Goal: Information Seeking & Learning: Check status

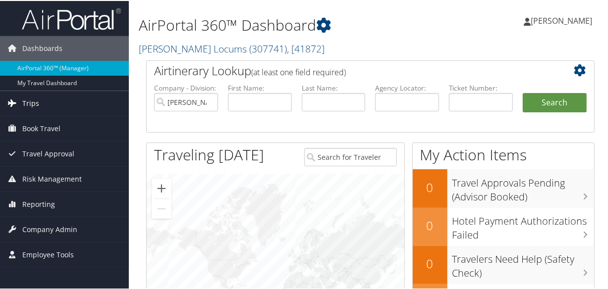
click at [33, 104] on span "Trips" at bounding box center [30, 102] width 17 height 25
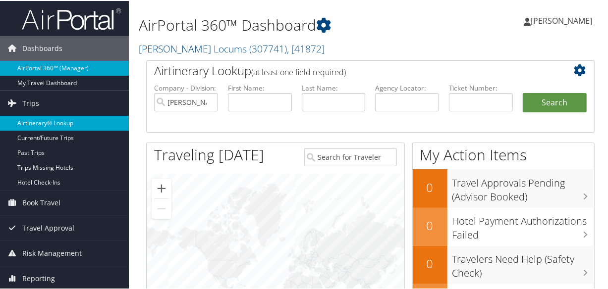
click at [54, 119] on link "Airtinerary® Lookup" at bounding box center [64, 122] width 129 height 15
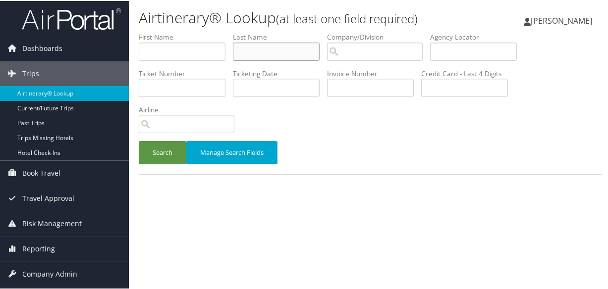
click at [264, 45] on input "text" at bounding box center [276, 51] width 87 height 18
type input "wang"
click at [139, 140] on button "Search" at bounding box center [163, 151] width 48 height 23
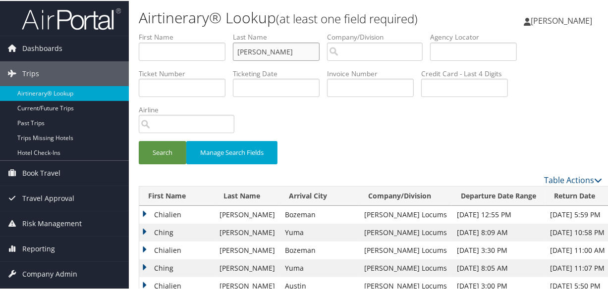
scroll to position [135, 0]
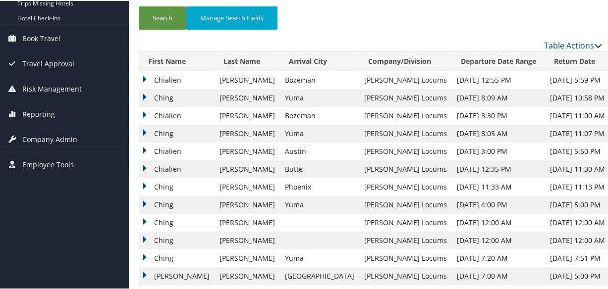
click at [141, 94] on td "Ching" at bounding box center [176, 97] width 75 height 18
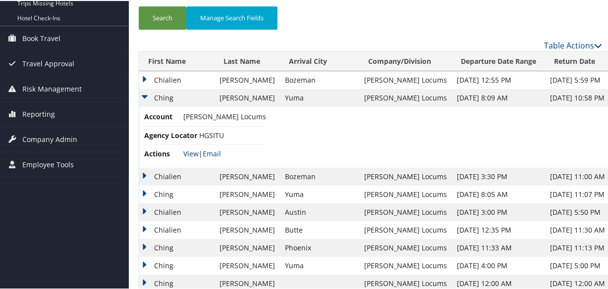
click at [189, 153] on link "View" at bounding box center [190, 152] width 15 height 9
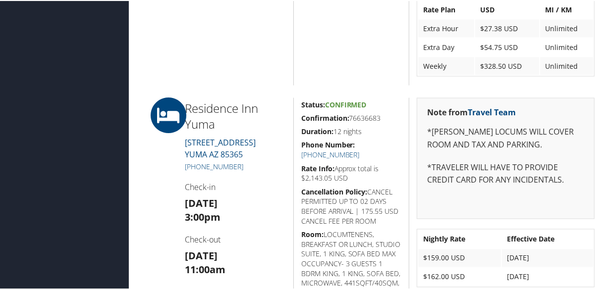
scroll to position [1080, 0]
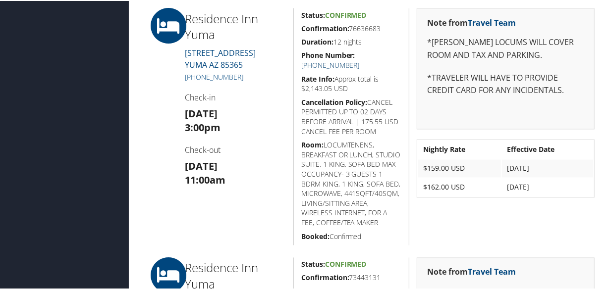
click at [360, 60] on link "[PHONE_NUMBER]" at bounding box center [330, 64] width 58 height 9
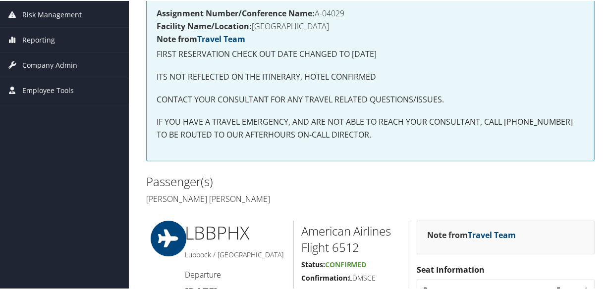
scroll to position [0, 0]
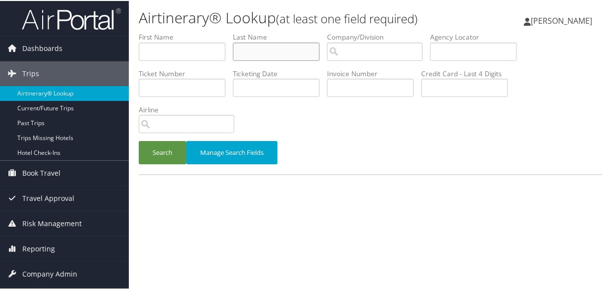
click at [252, 45] on input "text" at bounding box center [276, 51] width 87 height 18
paste input "TILLER"
click at [237, 47] on input "TILLER" at bounding box center [276, 51] width 87 height 18
type input "TILLER"
click at [139, 140] on button "Search" at bounding box center [163, 151] width 48 height 23
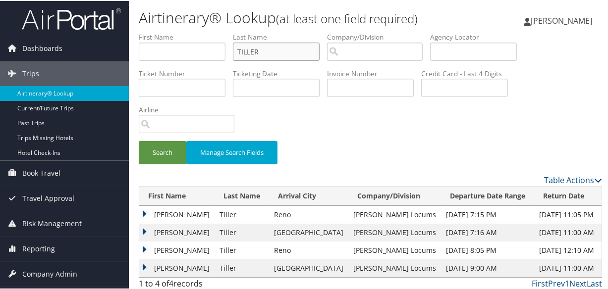
scroll to position [22, 0]
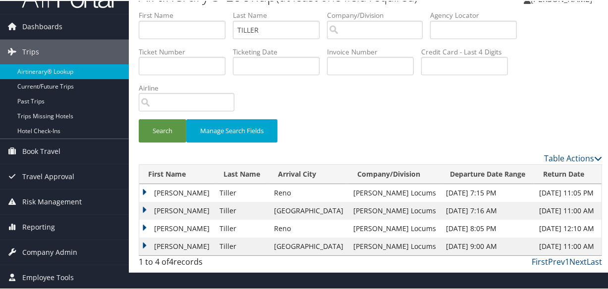
click at [144, 190] on td "Shelli" at bounding box center [176, 192] width 75 height 18
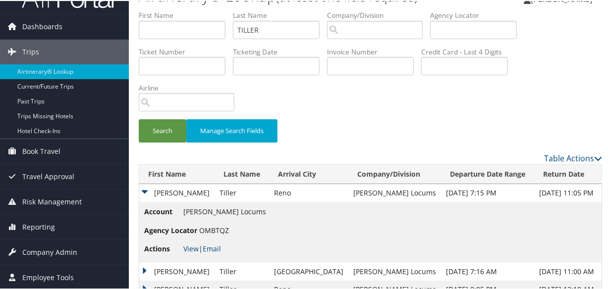
click at [145, 267] on td "Shelli" at bounding box center [176, 271] width 75 height 18
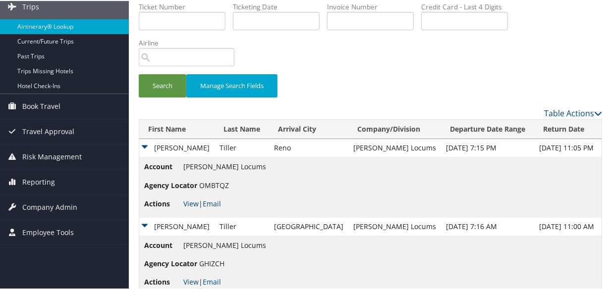
scroll to position [125, 0]
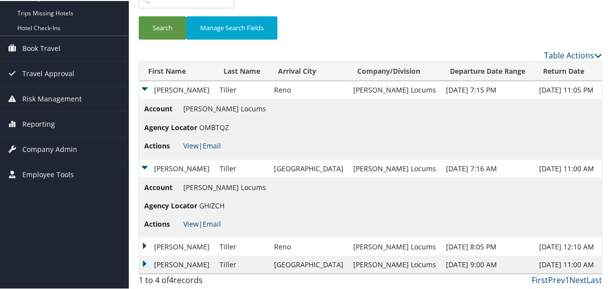
click at [186, 219] on link "View" at bounding box center [190, 222] width 15 height 9
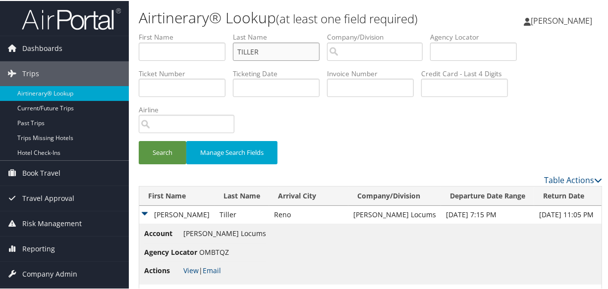
click at [174, 31] on ul "First Name Last Name TILLER Departure City Arrival City Company/Division Airpor…" at bounding box center [370, 31] width 463 height 0
paste input "SWEETSER"
type input "SWEETSER"
click at [139, 140] on button "Search" at bounding box center [163, 151] width 48 height 23
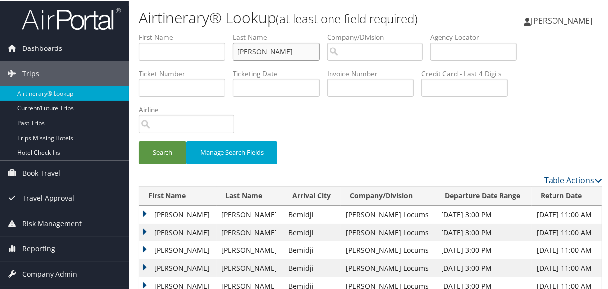
scroll to position [180, 0]
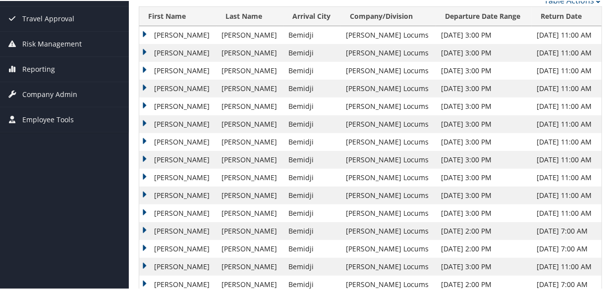
click at [147, 49] on td "Philip" at bounding box center [177, 52] width 77 height 18
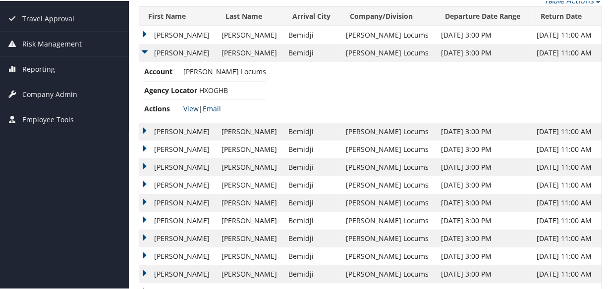
click at [188, 106] on link "View" at bounding box center [190, 107] width 15 height 9
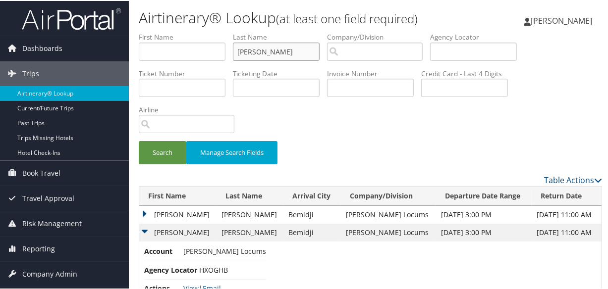
drag, startPoint x: 295, startPoint y: 53, endPoint x: 203, endPoint y: 45, distance: 92.5
click at [204, 31] on ul "First Name Last Name SWEETSER Departure City Arrival City Company/Division Airp…" at bounding box center [370, 31] width 463 height 0
paste input "SCHMOKER"
type input "SCHMOKER"
click at [139, 140] on button "Search" at bounding box center [163, 151] width 48 height 23
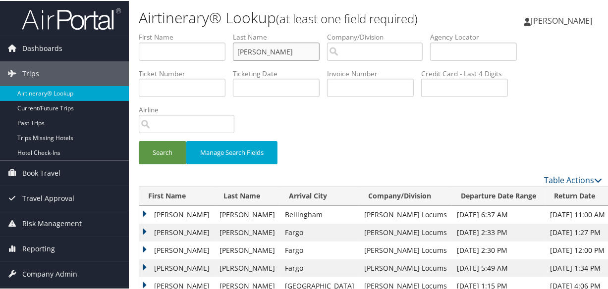
scroll to position [75, 0]
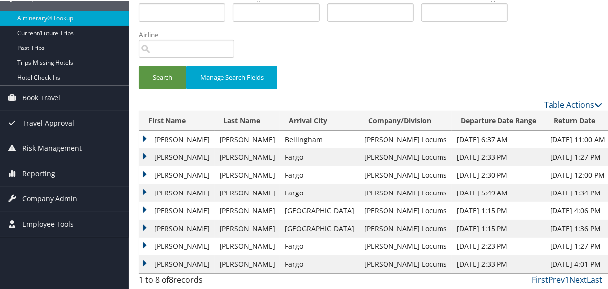
click at [147, 171] on td "Joseph" at bounding box center [176, 174] width 75 height 18
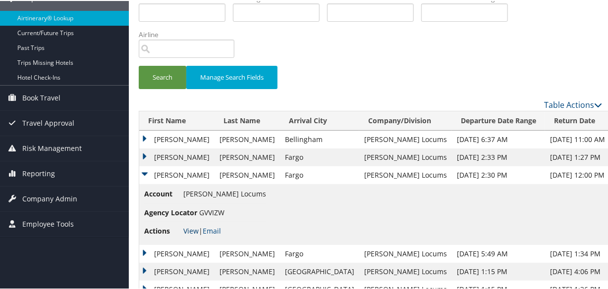
click at [194, 229] on link "View" at bounding box center [190, 229] width 15 height 9
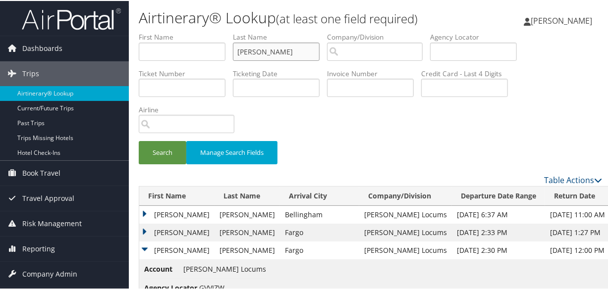
drag, startPoint x: 302, startPoint y: 53, endPoint x: -47, endPoint y: 59, distance: 349.2
click at [0, 59] on html "Menu Dashboards ► AirPortal 360™ (Manager) My Travel Dashboard Trips ► Airtiner…" at bounding box center [306, 144] width 612 height 289
paste input "SANDY"
type input "SANDY"
click at [139, 140] on button "Search" at bounding box center [163, 151] width 48 height 23
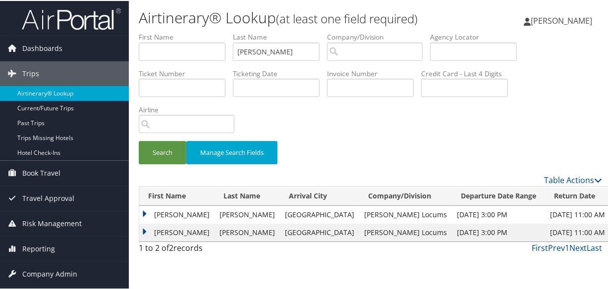
click at [145, 212] on td "Reginald" at bounding box center [176, 214] width 75 height 18
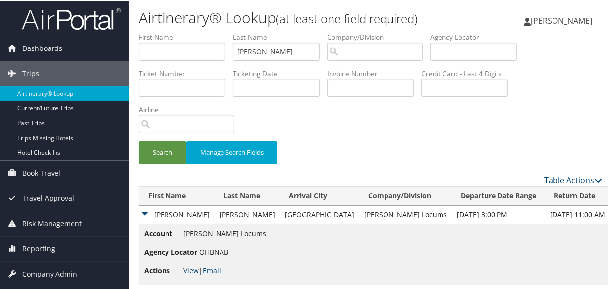
click at [196, 267] on link "View" at bounding box center [190, 269] width 15 height 9
click at [287, 46] on input "SANDY" at bounding box center [276, 51] width 87 height 18
drag, startPoint x: 295, startPoint y: 50, endPoint x: 156, endPoint y: 76, distance: 142.2
click at [156, 31] on ul "First Name Last Name SANDY Departure City Arrival City Company/Division Airport…" at bounding box center [370, 31] width 463 height 0
paste input "RIDGELEY"
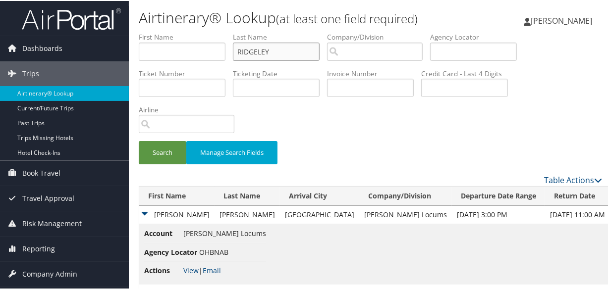
type input "RIDGELEY"
click at [139, 140] on button "Search" at bounding box center [163, 151] width 48 height 23
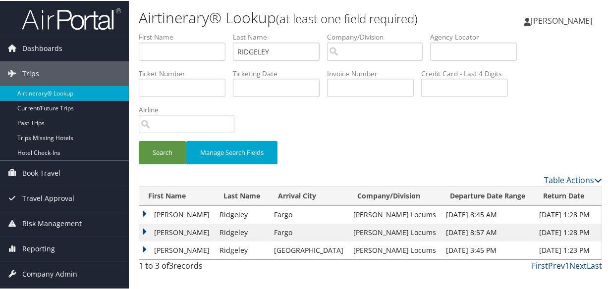
click at [149, 210] on td "Jamison" at bounding box center [176, 214] width 75 height 18
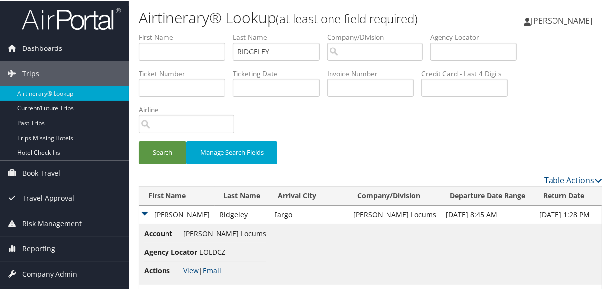
click at [189, 274] on li "Actions View | Email" at bounding box center [205, 270] width 122 height 18
click at [190, 269] on link "View" at bounding box center [190, 269] width 15 height 9
click at [278, 48] on input "RIDGELEY" at bounding box center [276, 51] width 87 height 18
drag, startPoint x: 291, startPoint y: 52, endPoint x: 131, endPoint y: 61, distance: 160.3
click at [139, 61] on form "First Name Last Name RIDGELEY Departure City Arrival City Company/Division Airp…" at bounding box center [370, 102] width 463 height 142
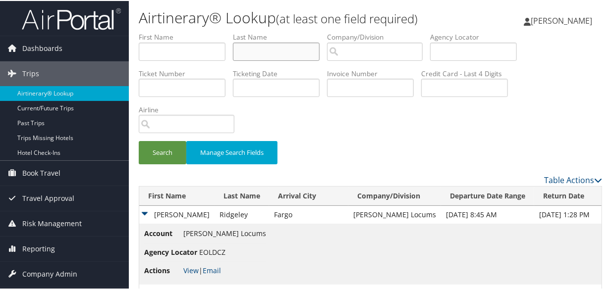
paste input "RANGINWALA"
click at [139, 140] on button "Search" at bounding box center [163, 151] width 48 height 23
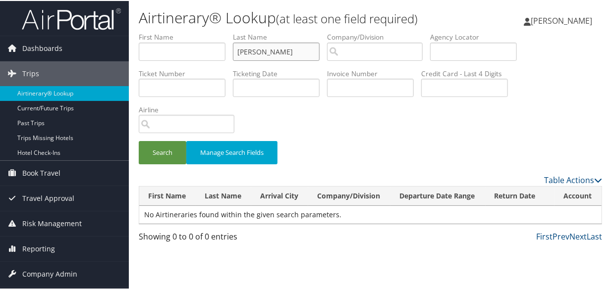
type input "RANGINWALA"
click at [139, 140] on button "Search" at bounding box center [163, 151] width 48 height 23
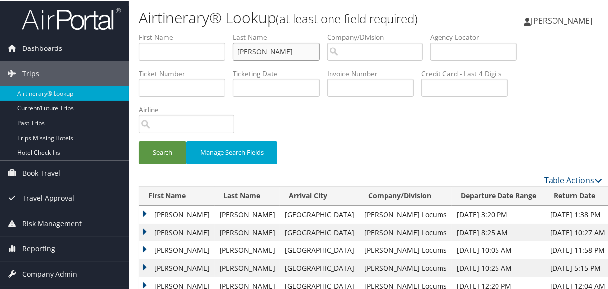
scroll to position [40, 0]
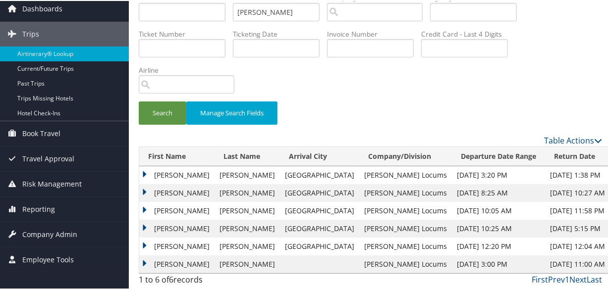
click at [147, 172] on td "Mohammad" at bounding box center [176, 174] width 75 height 18
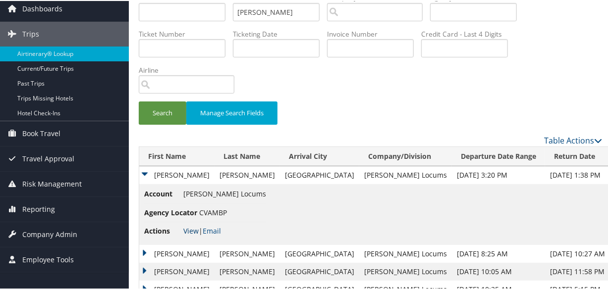
click at [192, 228] on link "View" at bounding box center [190, 229] width 15 height 9
drag, startPoint x: 297, startPoint y: 10, endPoint x: 157, endPoint y: 15, distance: 140.3
paste input "PUZA"
type input "PUZA"
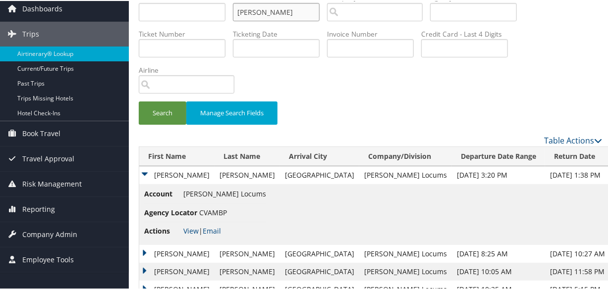
click at [139, 101] on button "Search" at bounding box center [163, 112] width 48 height 23
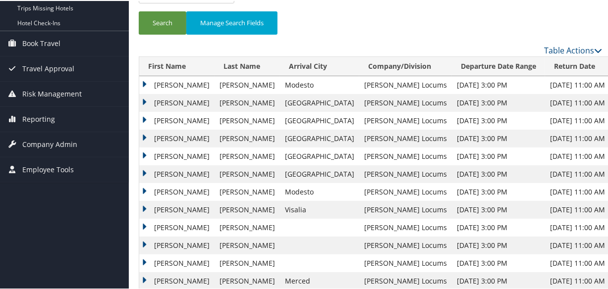
scroll to position [175, 0]
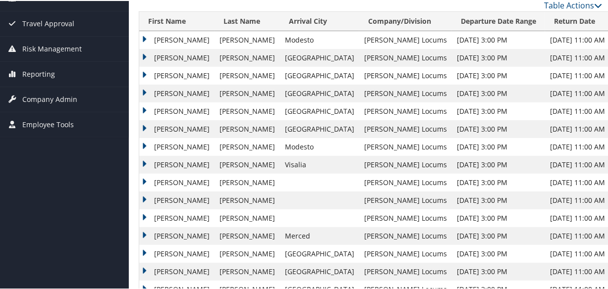
click at [142, 33] on td "Walter" at bounding box center [176, 39] width 75 height 18
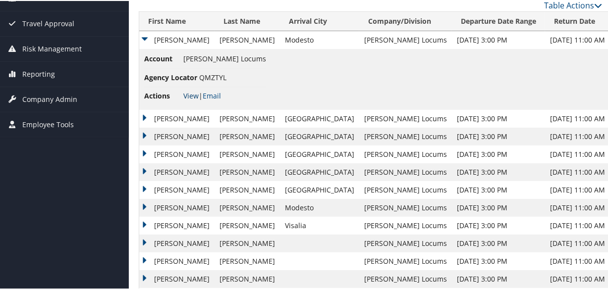
click at [189, 92] on link "View" at bounding box center [190, 94] width 15 height 9
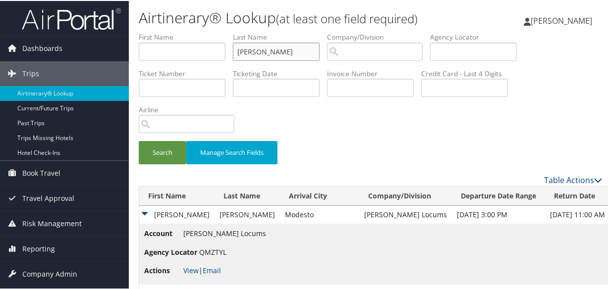
drag, startPoint x: 281, startPoint y: 53, endPoint x: 222, endPoint y: 54, distance: 59.4
click at [222, 31] on ul "First Name Last Name PUZA Departure City Arrival City Company/Division Airport/…" at bounding box center [370, 31] width 463 height 0
paste input "PONNAPPAN"
drag, startPoint x: 239, startPoint y: 46, endPoint x: 238, endPoint y: 139, distance: 92.6
click at [238, 48] on input "PONNAPPAN" at bounding box center [276, 51] width 87 height 18
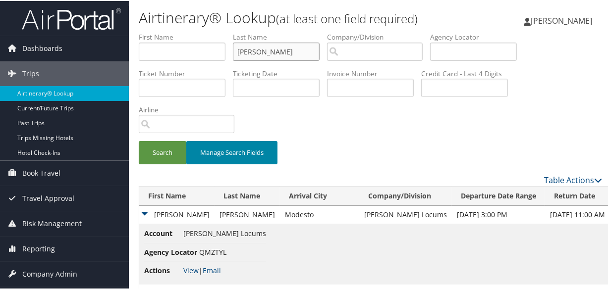
type input "PONNAPPAN"
click at [139, 140] on button "Search" at bounding box center [163, 151] width 48 height 23
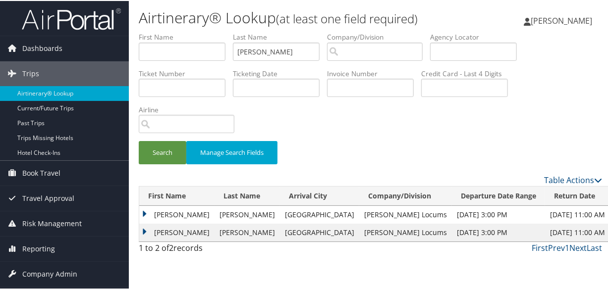
click at [143, 212] on td "Anand" at bounding box center [176, 214] width 75 height 18
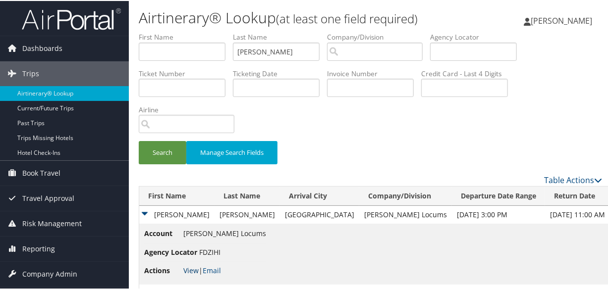
click at [193, 268] on link "View" at bounding box center [190, 269] width 15 height 9
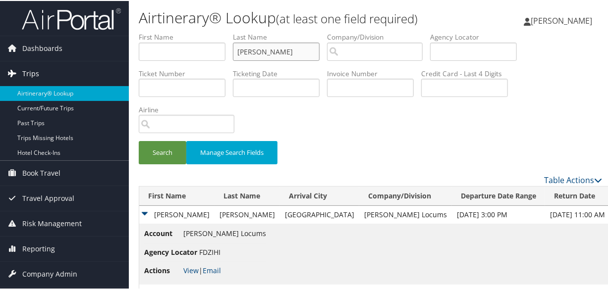
drag, startPoint x: 292, startPoint y: 51, endPoint x: 113, endPoint y: 70, distance: 180.3
click at [113, 70] on div "Dashboards AirPortal 360™ (Manager) My Travel Dashboard Trips Airtinerary® Look…" at bounding box center [306, 159] width 612 height 319
paste input "PERKINS"
type input "PERKINS"
click at [139, 140] on button "Search" at bounding box center [163, 151] width 48 height 23
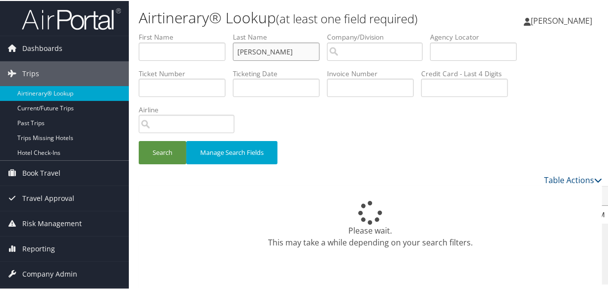
click at [238, 49] on input "PERKINS" at bounding box center [276, 51] width 87 height 18
click at [139, 140] on button "Search" at bounding box center [163, 151] width 48 height 23
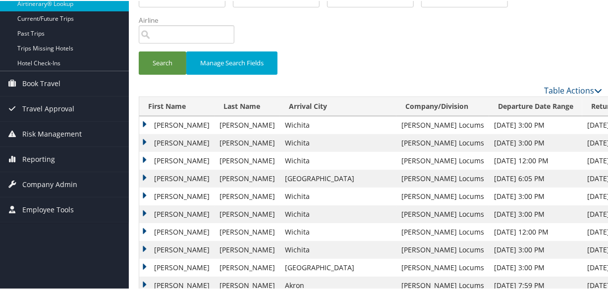
scroll to position [135, 0]
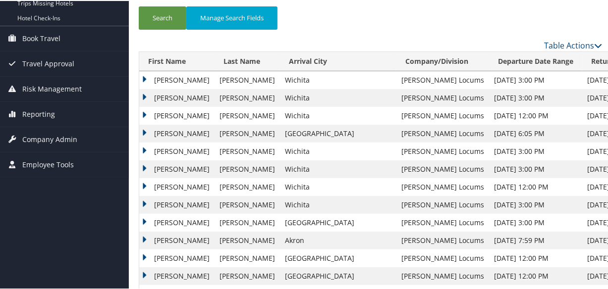
click at [144, 92] on td "Christy" at bounding box center [176, 97] width 75 height 18
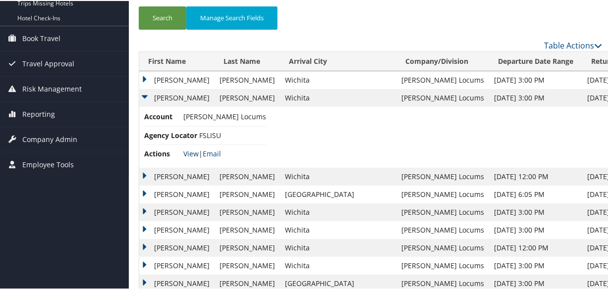
click at [189, 154] on link "View" at bounding box center [190, 152] width 15 height 9
click at [144, 78] on td "Christy" at bounding box center [176, 79] width 75 height 18
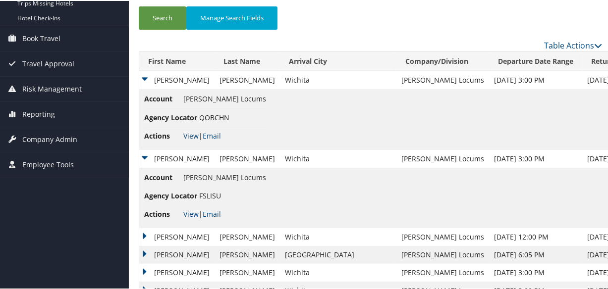
click at [190, 134] on link "View" at bounding box center [190, 134] width 15 height 9
click at [188, 209] on link "View" at bounding box center [190, 213] width 15 height 9
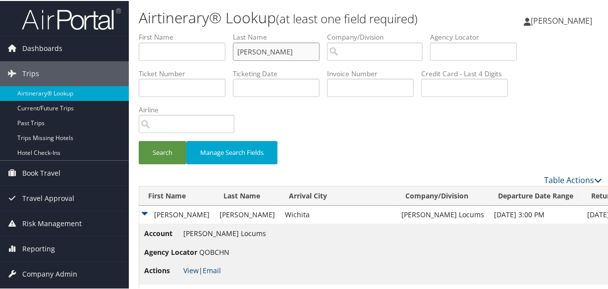
click at [294, 54] on input "PERKINS" at bounding box center [276, 51] width 87 height 18
drag, startPoint x: 294, startPoint y: 54, endPoint x: 159, endPoint y: 48, distance: 134.9
click at [159, 31] on ul "First Name Last Name PERKINS Departure City Arrival City Company/Division Airpo…" at bounding box center [370, 31] width 463 height 0
type input "OLADEJI"
click at [139, 140] on button "Search" at bounding box center [163, 151] width 48 height 23
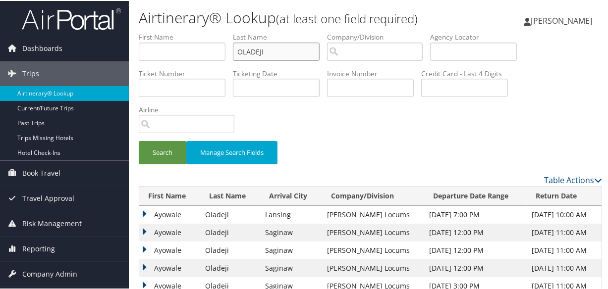
scroll to position [111, 0]
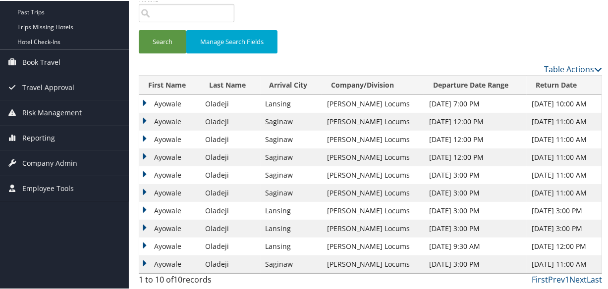
click at [144, 171] on td "Ayowale" at bounding box center [169, 174] width 61 height 18
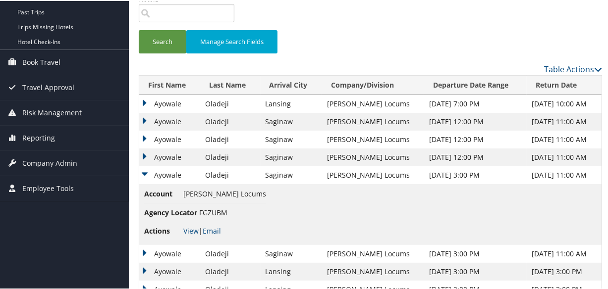
click at [193, 235] on li "Actions View | Email" at bounding box center [205, 230] width 122 height 18
click at [187, 229] on link "View" at bounding box center [190, 229] width 15 height 9
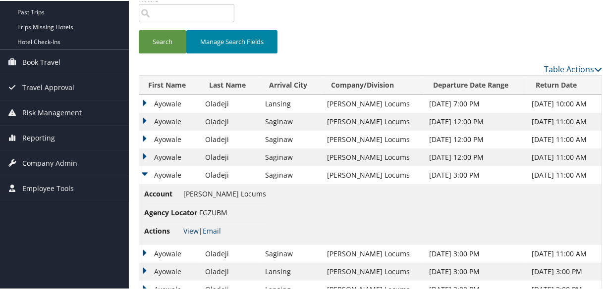
scroll to position [0, 0]
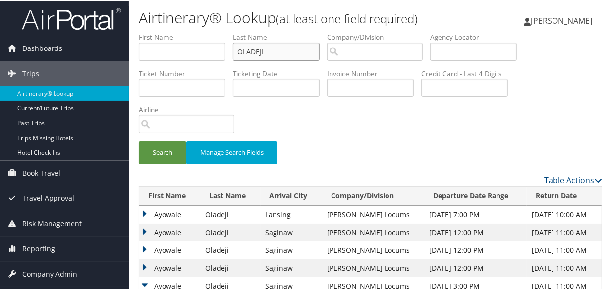
drag, startPoint x: 287, startPoint y: 52, endPoint x: 170, endPoint y: 52, distance: 116.9
click at [171, 31] on ul "First Name Last Name OLADEJI Departure City Arrival City Company/Division Airpo…" at bounding box center [370, 31] width 463 height 0
paste input "NIMMO"
type input "NIMMO"
click at [139, 140] on button "Search" at bounding box center [163, 151] width 48 height 23
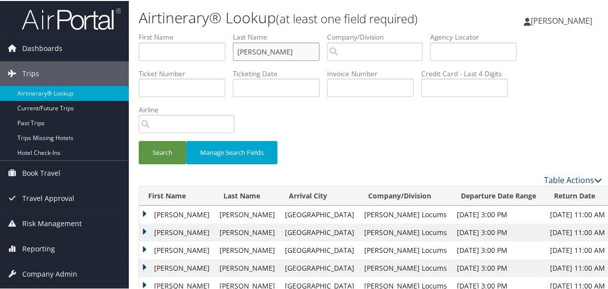
scroll to position [40, 0]
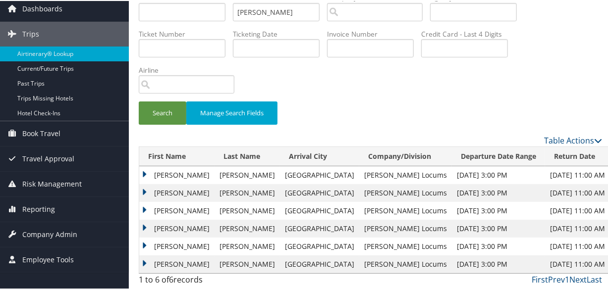
click at [139, 190] on td "Teresa" at bounding box center [176, 192] width 75 height 18
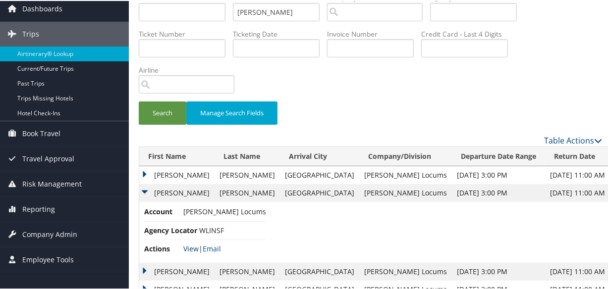
click at [193, 246] on link "View" at bounding box center [190, 247] width 15 height 9
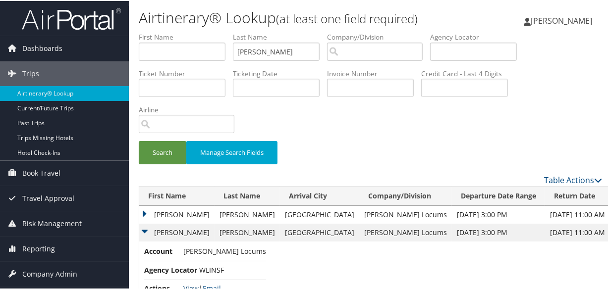
scroll to position [100, 0]
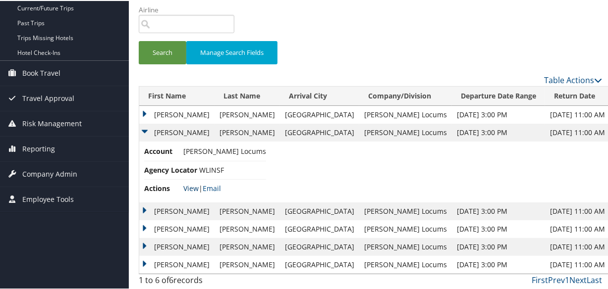
click at [191, 184] on link "View" at bounding box center [190, 187] width 15 height 9
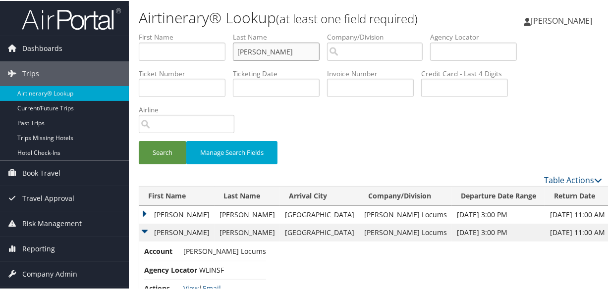
drag, startPoint x: 291, startPoint y: 50, endPoint x: 178, endPoint y: 47, distance: 113.0
click at [178, 31] on ul "First Name Last Name NIMMO Departure City Arrival City Company/Division Airport…" at bounding box center [370, 31] width 463 height 0
paste input "NGUYEN"
type input "NGUYEN"
click at [139, 140] on button "Search" at bounding box center [163, 151] width 48 height 23
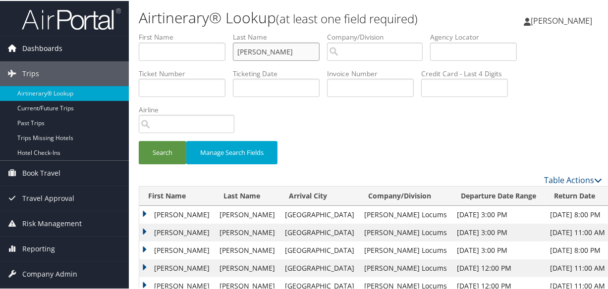
drag, startPoint x: 290, startPoint y: 46, endPoint x: 126, endPoint y: 46, distance: 163.4
type input "PONNAPPAN"
click at [139, 140] on button "Search" at bounding box center [163, 151] width 48 height 23
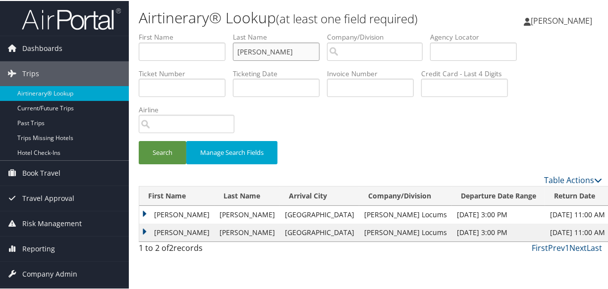
scroll to position [22, 0]
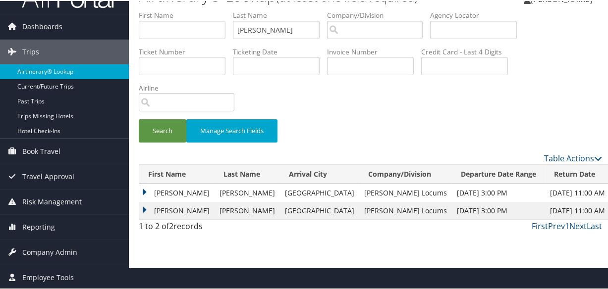
click at [142, 191] on td "Anand" at bounding box center [176, 192] width 75 height 18
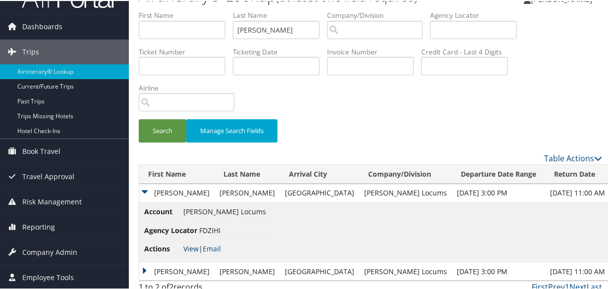
click at [190, 247] on link "View" at bounding box center [190, 247] width 15 height 9
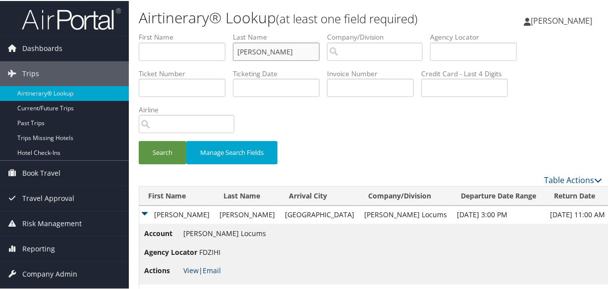
drag, startPoint x: 305, startPoint y: 51, endPoint x: 199, endPoint y: 56, distance: 106.1
click at [199, 31] on ul "First Name Last Name PONNAPPAN Departure City Arrival City Company/Division Air…" at bounding box center [370, 31] width 463 height 0
paste input "NGUYEN"
type input "NGUYEN"
click at [139, 140] on button "Search" at bounding box center [163, 151] width 48 height 23
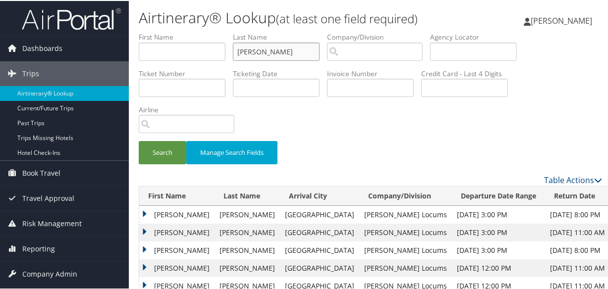
scroll to position [180, 0]
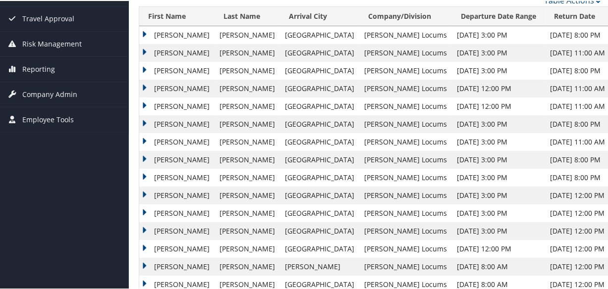
click at [143, 50] on td "Phuong" at bounding box center [176, 52] width 75 height 18
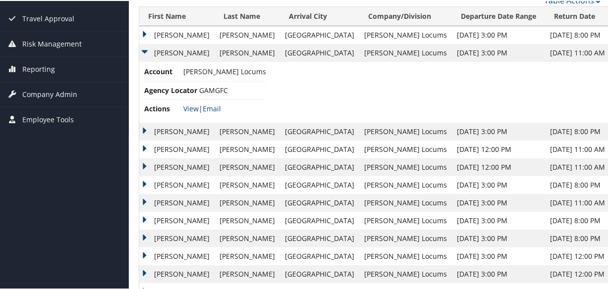
click at [145, 31] on td "Thuc" at bounding box center [176, 34] width 75 height 18
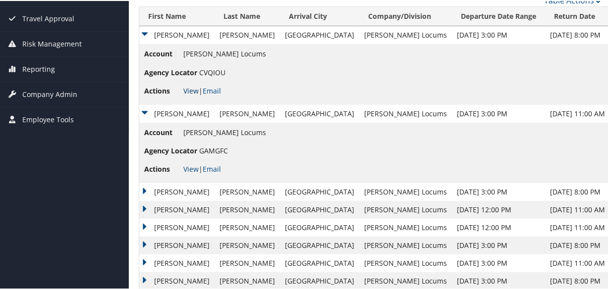
click at [193, 85] on link "View" at bounding box center [190, 89] width 15 height 9
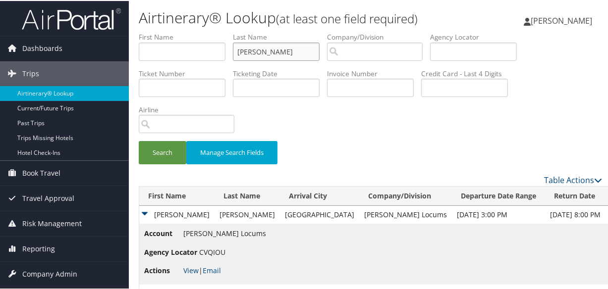
drag, startPoint x: 294, startPoint y: 53, endPoint x: 217, endPoint y: 53, distance: 76.8
click at [217, 31] on ul "First Name Last Name NGUYEN Departure City Arrival City Company/Division Airpor…" at bounding box center [370, 31] width 463 height 0
paste input "MUTTER"
click at [139, 140] on button "Search" at bounding box center [163, 151] width 48 height 23
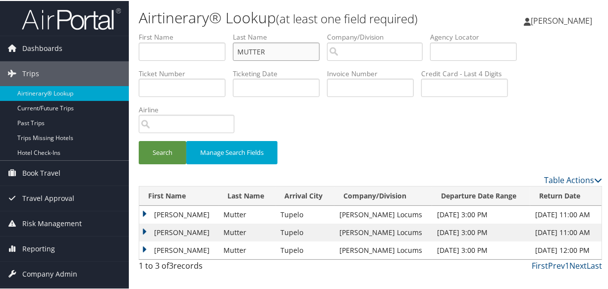
scroll to position [22, 0]
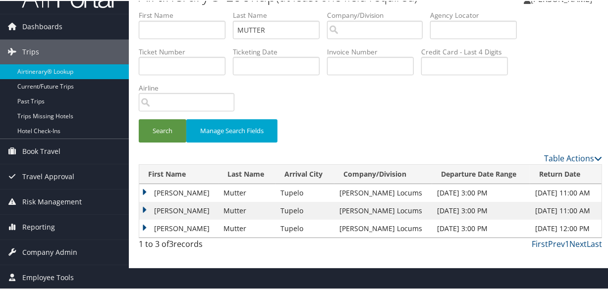
click at [145, 188] on td "Matthew" at bounding box center [178, 192] width 79 height 18
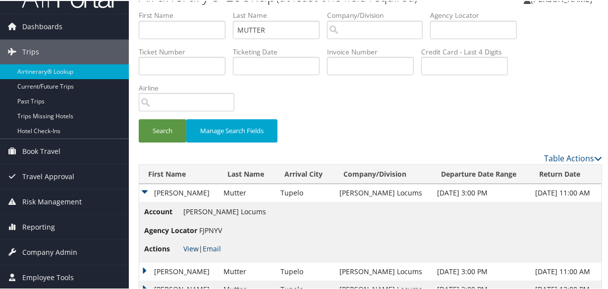
click at [189, 245] on link "View" at bounding box center [190, 247] width 15 height 9
click at [297, 32] on input "MUTTER" at bounding box center [276, 29] width 87 height 18
drag, startPoint x: 299, startPoint y: 33, endPoint x: 205, endPoint y: 37, distance: 94.2
click at [205, 9] on ul "First Name Last Name MUTTER Departure City Arrival City Company/Division Airpor…" at bounding box center [370, 9] width 463 height 0
paste input "MOTALLEBI"
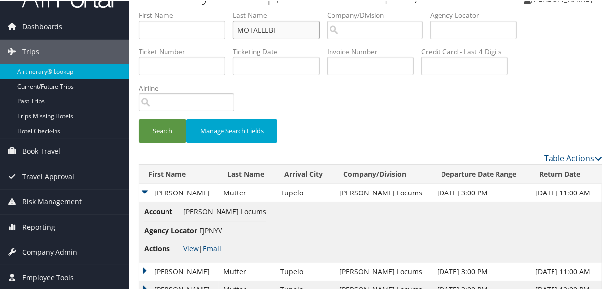
click at [139, 118] on button "Search" at bounding box center [163, 129] width 48 height 23
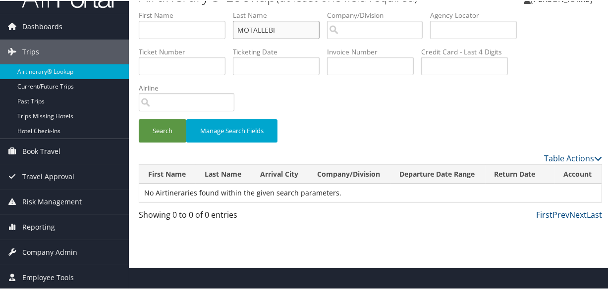
click at [241, 27] on input "MOTALLEBI" at bounding box center [276, 29] width 87 height 18
type input "MOTALLEBI"
click at [139, 118] on button "Search" at bounding box center [163, 129] width 48 height 23
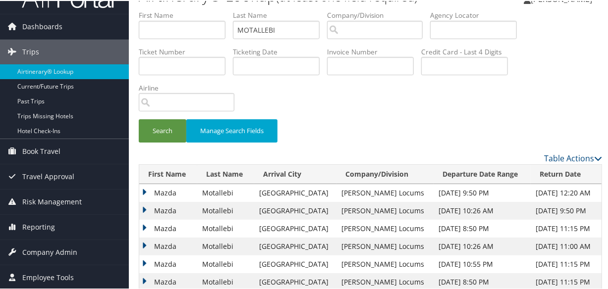
click at [143, 258] on td "Mazda" at bounding box center [168, 264] width 58 height 18
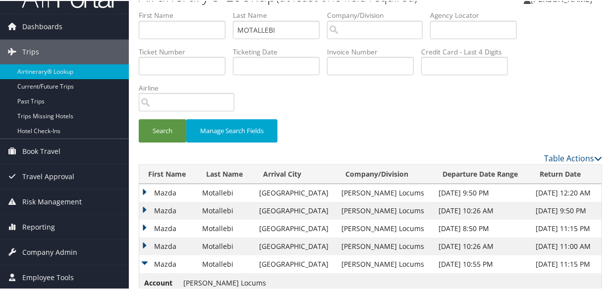
scroll to position [154, 0]
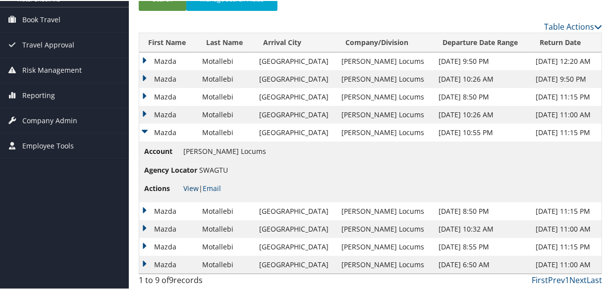
click at [190, 187] on link "View" at bounding box center [190, 187] width 15 height 9
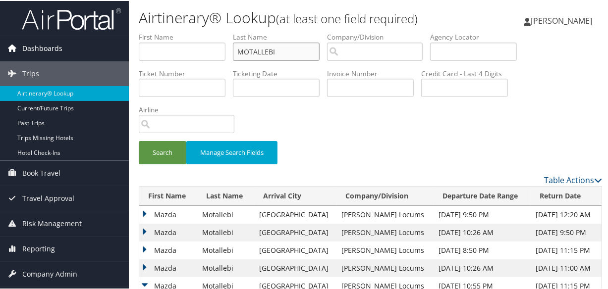
drag, startPoint x: 305, startPoint y: 53, endPoint x: 113, endPoint y: 55, distance: 192.2
click at [113, 55] on div "Dashboards AirPortal 360™ (Manager) My Travel Dashboard Trips Airtinerary® Look…" at bounding box center [306, 222] width 612 height 444
paste input "MILLER"
type input "MILLER"
click at [139, 140] on button "Search" at bounding box center [163, 151] width 48 height 23
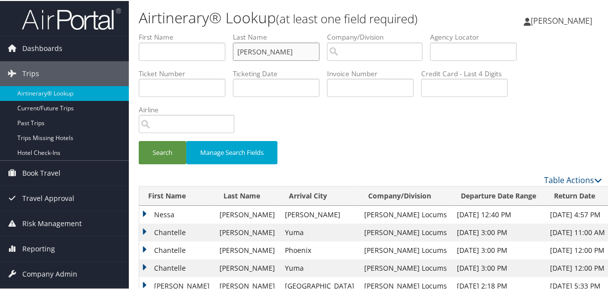
drag, startPoint x: 286, startPoint y: 51, endPoint x: 208, endPoint y: 52, distance: 78.8
click at [208, 31] on ul "First Name Last Name MILLER Departure City Arrival City Company/Division Airpor…" at bounding box center [370, 31] width 463 height 0
paste input "KOCAB"
type input "KOCAB"
drag, startPoint x: 304, startPoint y: 54, endPoint x: 108, endPoint y: 52, distance: 195.7
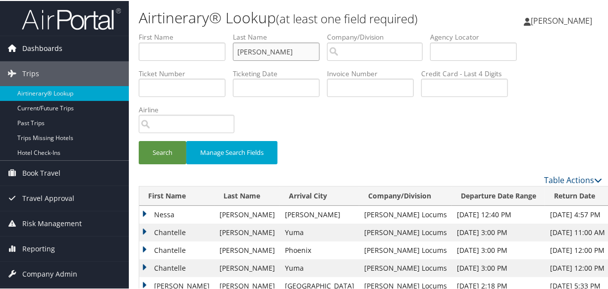
type input "miller"
click at [139, 140] on button "Search" at bounding box center [163, 151] width 48 height 23
click at [145, 211] on td "Nessa" at bounding box center [176, 214] width 75 height 18
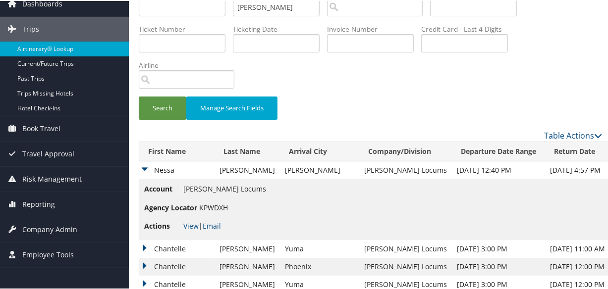
scroll to position [135, 0]
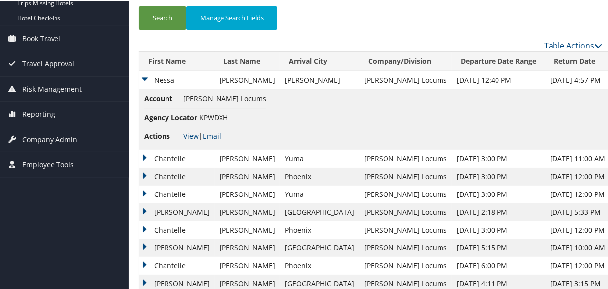
click at [144, 172] on td "Chantelle" at bounding box center [176, 176] width 75 height 18
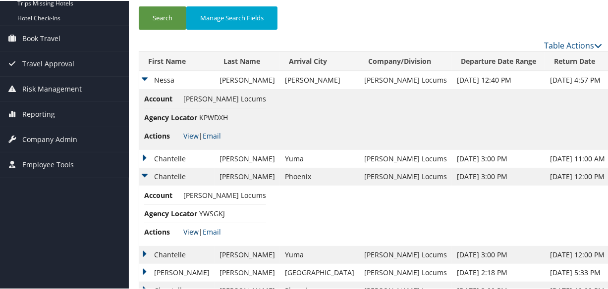
click at [193, 231] on link "View" at bounding box center [190, 230] width 15 height 9
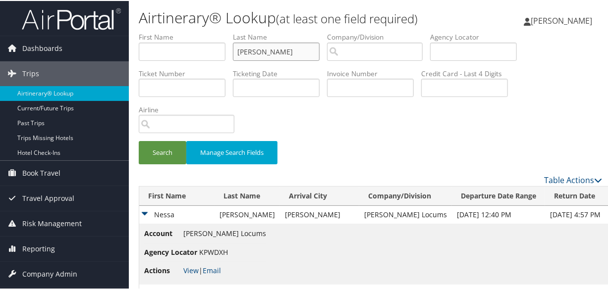
click at [290, 46] on input "miller" at bounding box center [276, 51] width 87 height 18
drag, startPoint x: 290, startPoint y: 53, endPoint x: 179, endPoint y: 54, distance: 111.0
click at [181, 31] on ul "First Name Last Name miller Departure City Arrival City Company/Division Airpor…" at bounding box center [370, 31] width 463 height 0
paste input "KOCAB"
type input "KOCAB"
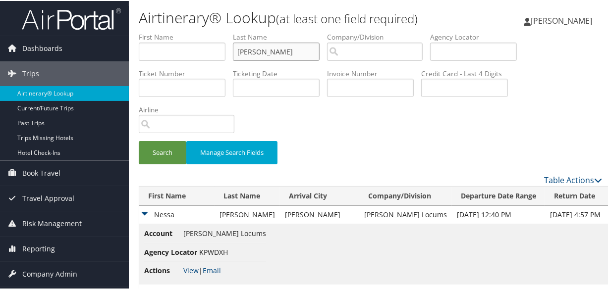
click at [139, 140] on button "Search" at bounding box center [163, 151] width 48 height 23
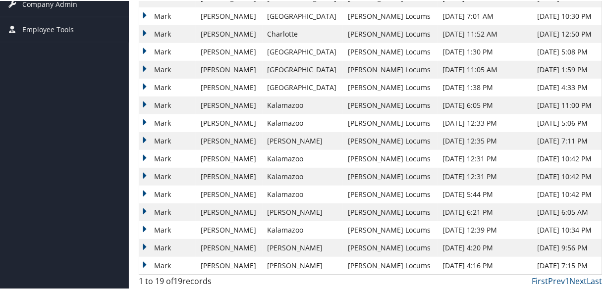
scroll to position [135, 0]
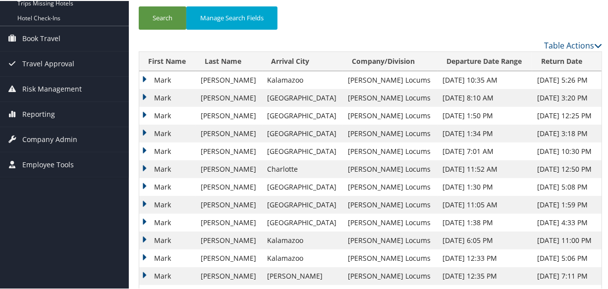
click at [139, 95] on table "First Name Last Name Arrival City Company/Division Departure Date Range Return …" at bounding box center [370, 230] width 463 height 359
click at [142, 97] on td "Mark" at bounding box center [167, 97] width 56 height 18
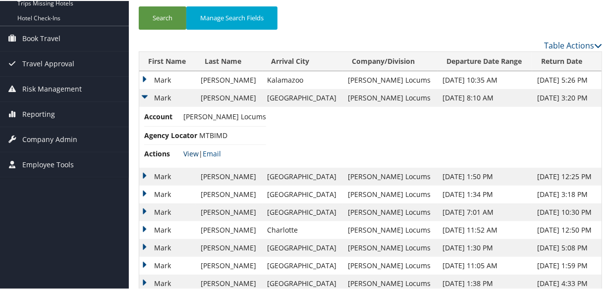
click at [188, 153] on link "View" at bounding box center [190, 152] width 15 height 9
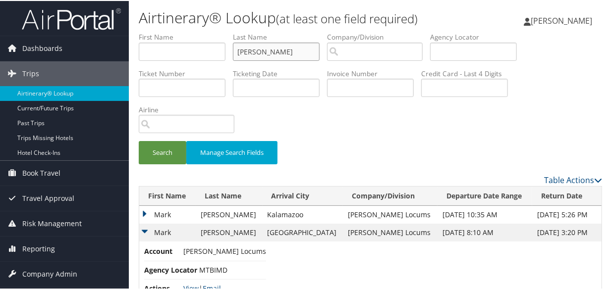
drag, startPoint x: 297, startPoint y: 55, endPoint x: 232, endPoint y: 49, distance: 65.2
click at [232, 31] on ul "First Name Last Name KOCAB Departure City Arrival City Company/Division Airport…" at bounding box center [370, 31] width 463 height 0
paste input "KO"
click at [139, 140] on button "Search" at bounding box center [163, 151] width 48 height 23
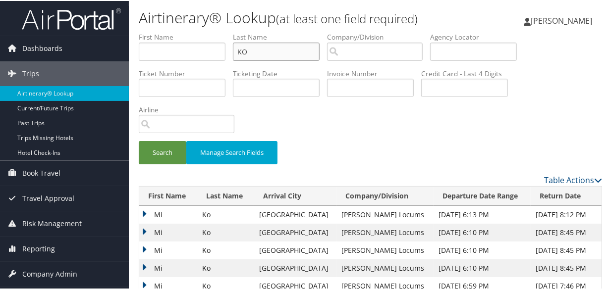
click at [240, 48] on input "KO" at bounding box center [276, 51] width 87 height 18
click at [139, 140] on button "Search" at bounding box center [163, 151] width 48 height 23
click at [291, 48] on input "KO" at bounding box center [276, 51] width 87 height 18
type input "K"
click at [139, 140] on button "Search" at bounding box center [163, 151] width 48 height 23
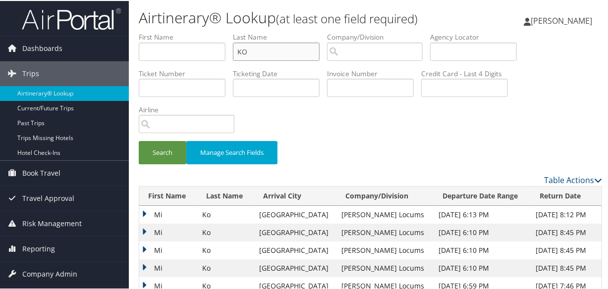
click at [279, 54] on input "KO" at bounding box center [276, 51] width 87 height 18
click at [139, 140] on button "Search" at bounding box center [163, 151] width 48 height 23
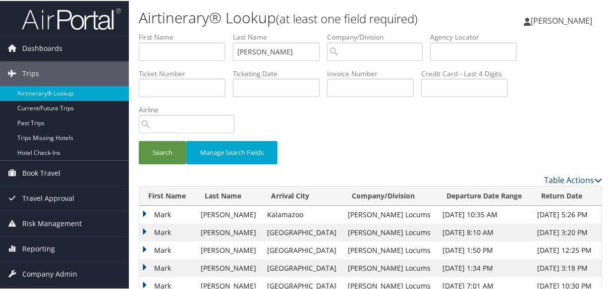
click at [143, 227] on td "Mark" at bounding box center [167, 232] width 56 height 18
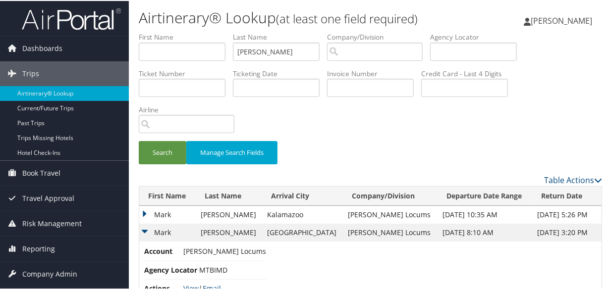
scroll to position [45, 0]
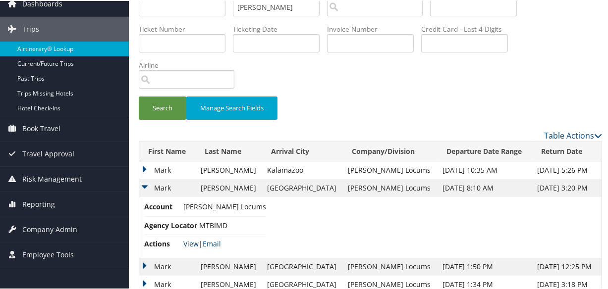
click at [190, 238] on link "View" at bounding box center [190, 242] width 15 height 9
click at [280, 7] on input "KOCAB" at bounding box center [276, 6] width 87 height 18
click at [139, 96] on button "Search" at bounding box center [163, 107] width 48 height 23
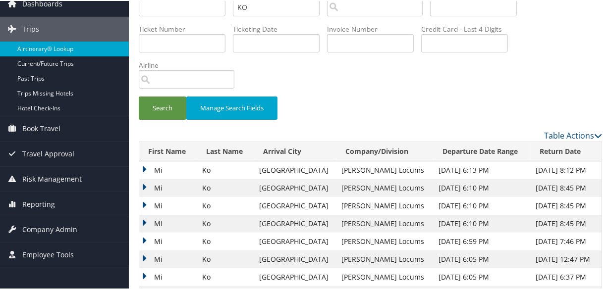
click at [141, 200] on td "Mi" at bounding box center [168, 205] width 58 height 18
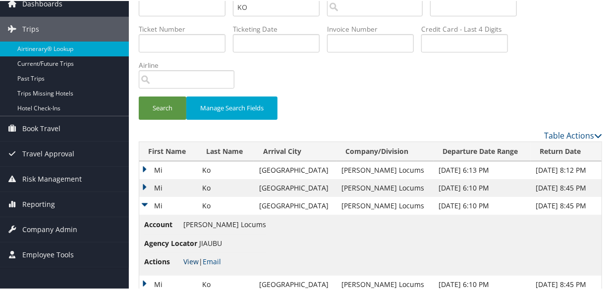
click at [188, 261] on link "View" at bounding box center [190, 260] width 15 height 9
click at [274, 9] on input "KO" at bounding box center [276, 6] width 87 height 18
type input "K"
paste input "KIRWIN"
click at [139, 96] on button "Search" at bounding box center [163, 107] width 48 height 23
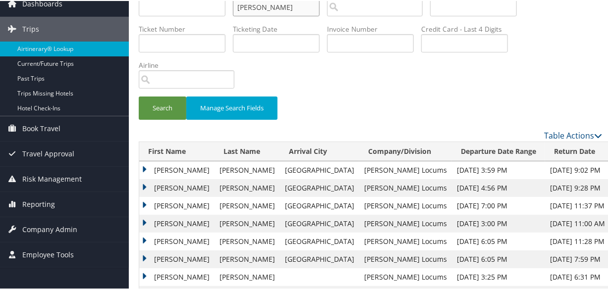
scroll to position [111, 0]
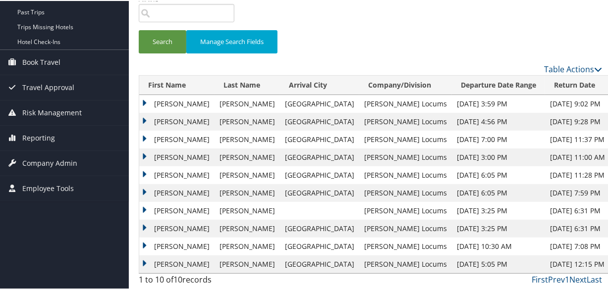
click at [142, 100] on td "Michael" at bounding box center [176, 103] width 75 height 18
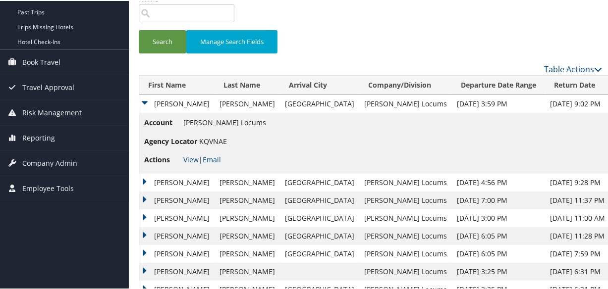
click at [195, 158] on link "View" at bounding box center [190, 158] width 15 height 9
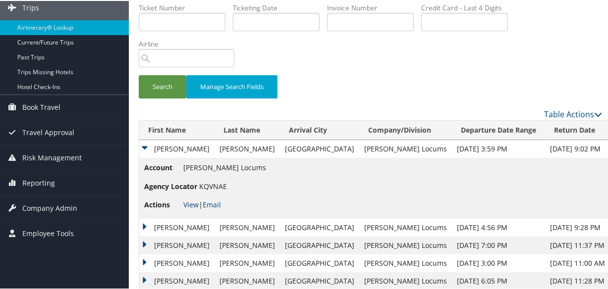
scroll to position [0, 0]
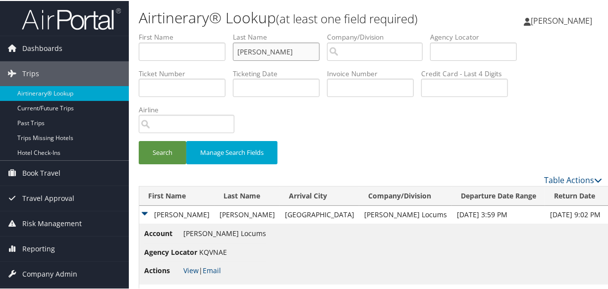
click at [280, 51] on input "KIRWIN" at bounding box center [276, 51] width 87 height 18
type input "K"
type input "kelledy"
click at [139, 140] on button "Search" at bounding box center [163, 151] width 48 height 23
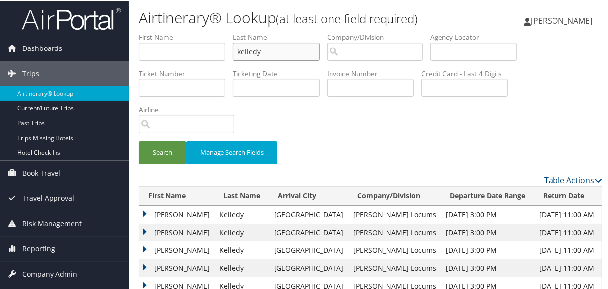
scroll to position [75, 0]
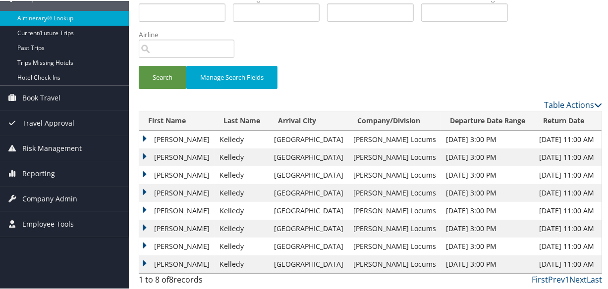
click at [141, 186] on td "Patrick" at bounding box center [176, 192] width 75 height 18
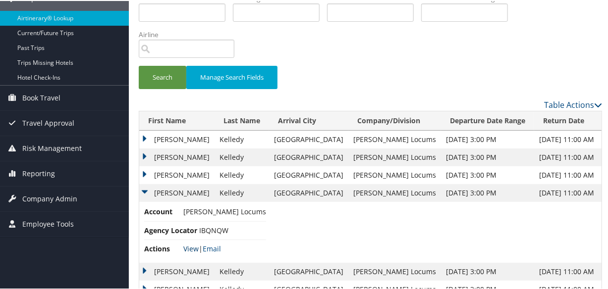
click at [188, 245] on link "View" at bounding box center [190, 247] width 15 height 9
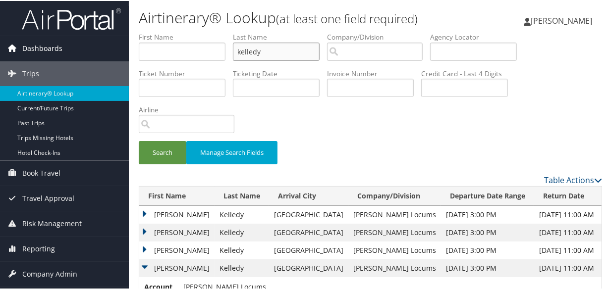
drag, startPoint x: 286, startPoint y: 53, endPoint x: 35, endPoint y: 43, distance: 250.8
click at [37, 45] on div "Dashboards AirPortal 360™ (Manager) My Travel Dashboard Trips Airtinerary® Look…" at bounding box center [306, 213] width 612 height 426
paste input "GRILLI"
type input "GRILLI"
click at [139, 140] on button "Search" at bounding box center [163, 151] width 48 height 23
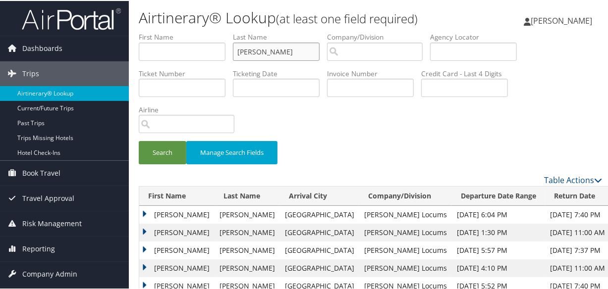
scroll to position [90, 0]
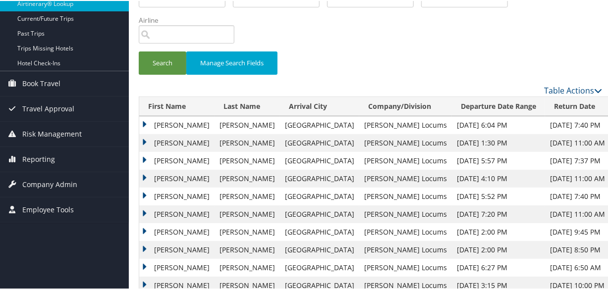
click at [142, 140] on td "Andrea" at bounding box center [176, 142] width 75 height 18
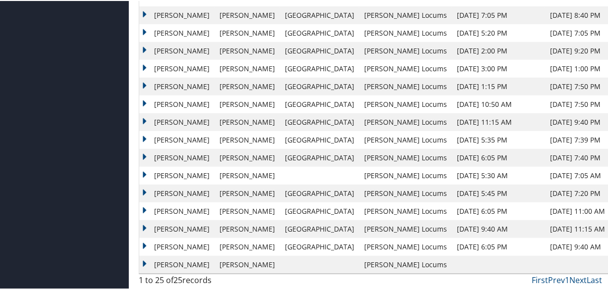
scroll to position [213, 0]
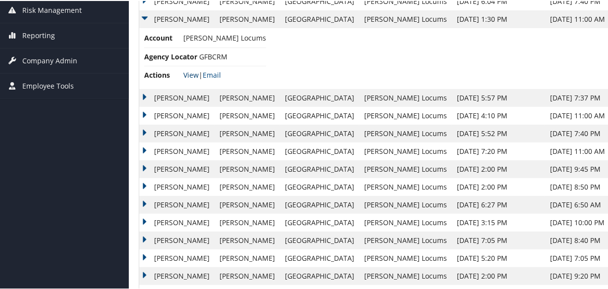
click at [188, 71] on link "View" at bounding box center [190, 73] width 15 height 9
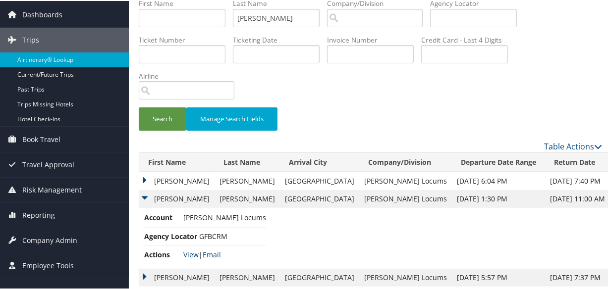
scroll to position [0, 0]
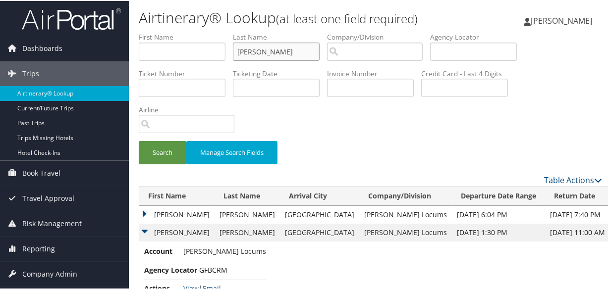
click at [282, 53] on input "GRILLI" at bounding box center [276, 51] width 87 height 18
drag, startPoint x: 231, startPoint y: 53, endPoint x: 196, endPoint y: 53, distance: 34.7
click at [196, 31] on ul "First Name Last Name GRILLI Departure City Arrival City Company/Division Airpor…" at bounding box center [370, 31] width 463 height 0
paste input "FRIEDMAN"
type input "FRIEDMAN"
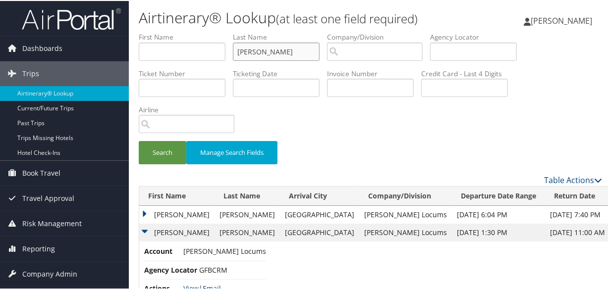
click at [278, 50] on input "FRIEDMAN" at bounding box center [276, 51] width 87 height 18
click at [139, 140] on button "Search" at bounding box center [163, 151] width 48 height 23
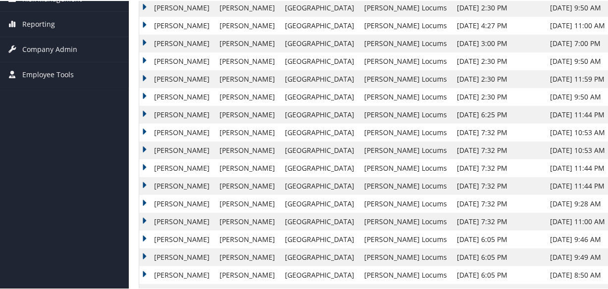
scroll to position [180, 0]
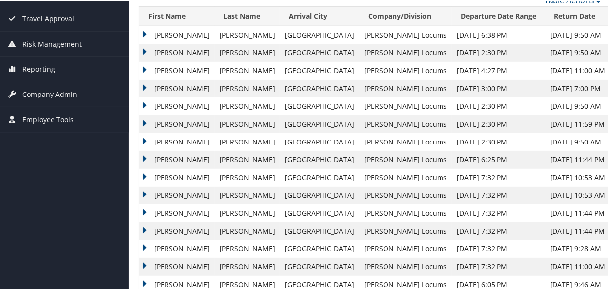
click at [142, 52] on td "Steven" at bounding box center [176, 52] width 75 height 18
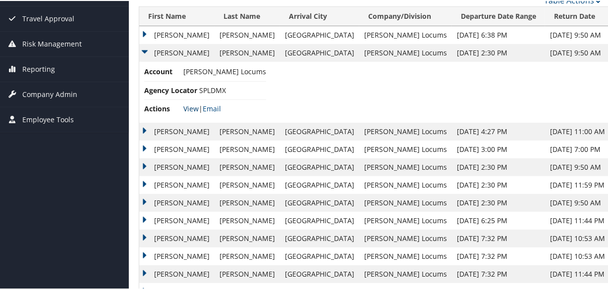
click at [193, 105] on link "View" at bounding box center [190, 107] width 15 height 9
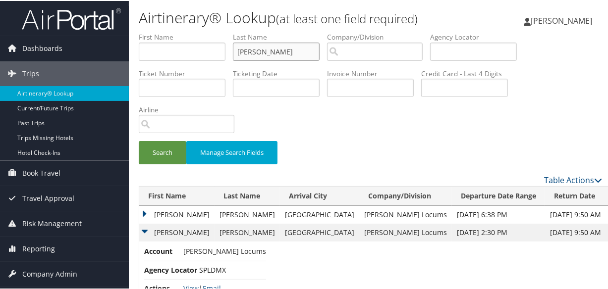
drag, startPoint x: 292, startPoint y: 56, endPoint x: 211, endPoint y: 59, distance: 81.3
click at [211, 31] on ul "First Name Last Name FRIEDMAN Departure City Arrival City Company/Division Airp…" at bounding box center [370, 31] width 463 height 0
click at [266, 52] on input "text" at bounding box center [276, 51] width 87 height 18
type input "pitts"
click at [139, 140] on button "Search" at bounding box center [163, 151] width 48 height 23
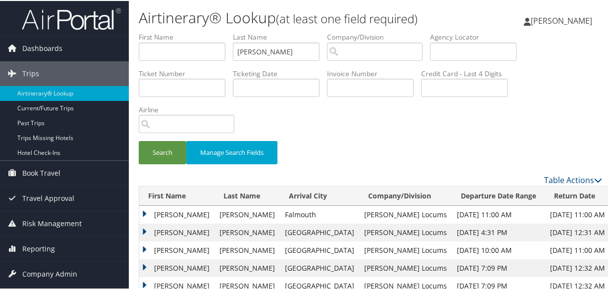
scroll to position [135, 0]
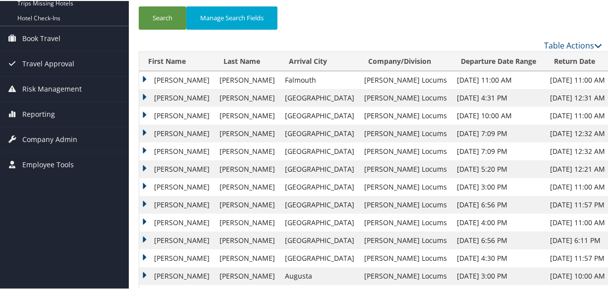
click at [144, 92] on td "Tonia" at bounding box center [176, 97] width 75 height 18
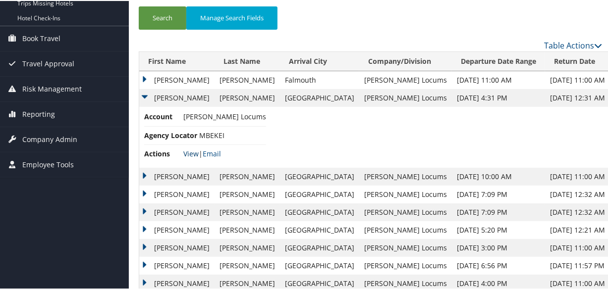
click at [192, 151] on link "View" at bounding box center [190, 152] width 15 height 9
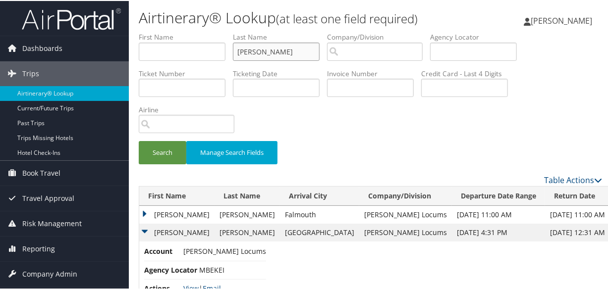
drag, startPoint x: 272, startPoint y: 54, endPoint x: 169, endPoint y: 44, distance: 104.0
click at [169, 31] on ul "First Name Last Name pitts Departure City Arrival City Company/Division Airport…" at bounding box center [370, 31] width 463 height 0
paste input "EDGELL"
type input "EDGELL"
click at [139, 140] on button "Search" at bounding box center [163, 151] width 48 height 23
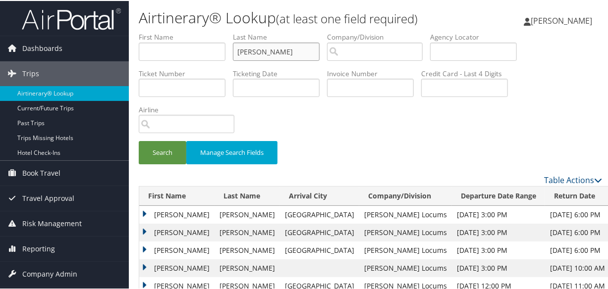
scroll to position [135, 0]
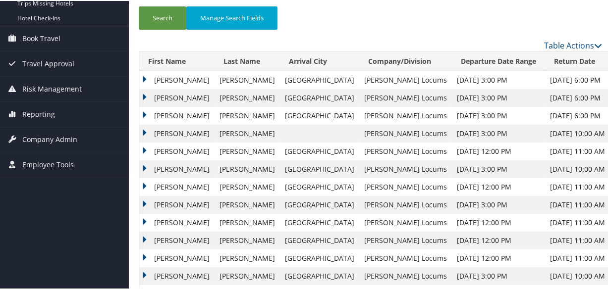
click at [144, 78] on td "Randall" at bounding box center [176, 79] width 75 height 18
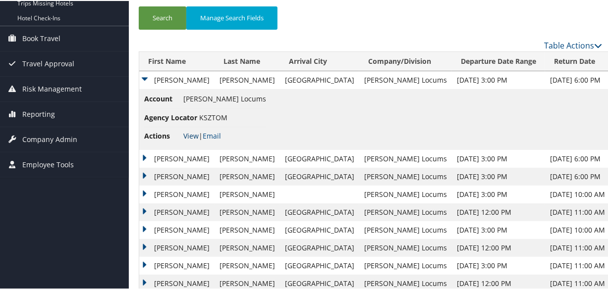
click at [189, 130] on link "View" at bounding box center [190, 134] width 15 height 9
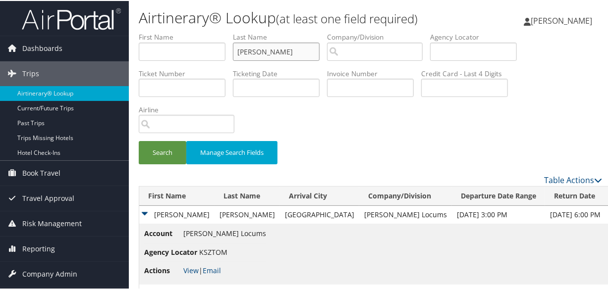
drag, startPoint x: 288, startPoint y: 47, endPoint x: 146, endPoint y: 64, distance: 143.3
click at [146, 31] on ul "First Name Last Name EDGELL Departure City Arrival City Company/Division Airpor…" at bounding box center [370, 31] width 463 height 0
paste input "DOWNES"
click at [237, 50] on input "DOWNES" at bounding box center [276, 51] width 87 height 18
type input "DOWNES"
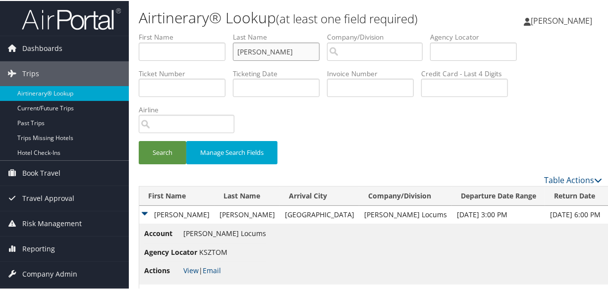
click at [139, 140] on button "Search" at bounding box center [163, 151] width 48 height 23
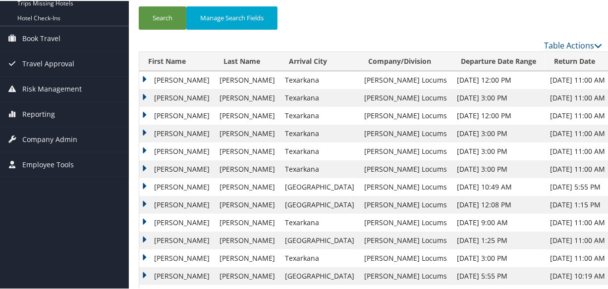
scroll to position [180, 0]
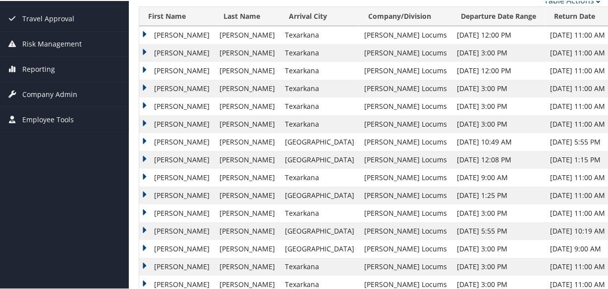
click at [144, 50] on td "Kim" at bounding box center [176, 52] width 75 height 18
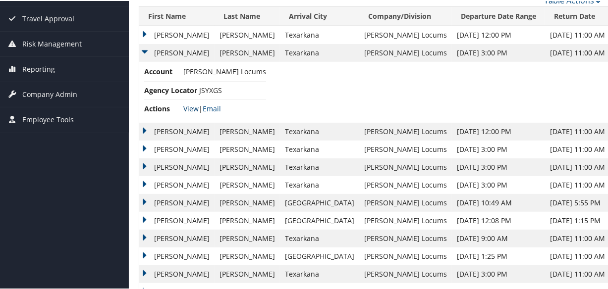
click at [189, 106] on link "View" at bounding box center [190, 107] width 15 height 9
click at [144, 128] on td "Kim" at bounding box center [176, 131] width 75 height 18
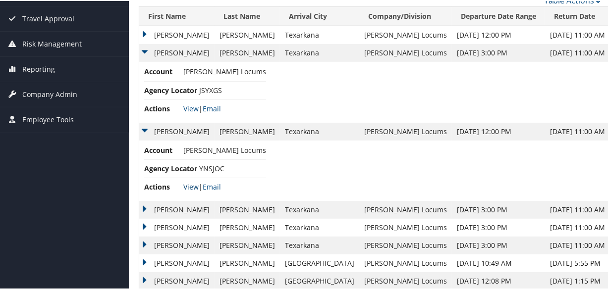
click at [189, 183] on link "View" at bounding box center [190, 185] width 15 height 9
click at [191, 105] on link "View" at bounding box center [190, 107] width 15 height 9
click at [188, 184] on link "View" at bounding box center [190, 185] width 15 height 9
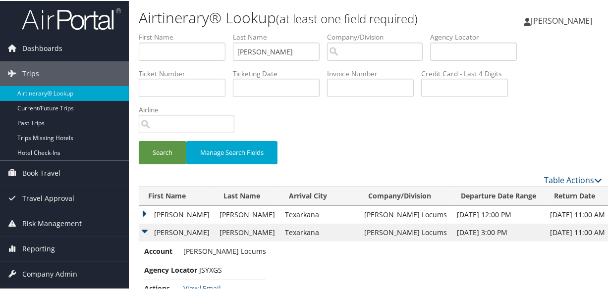
scroll to position [225, 0]
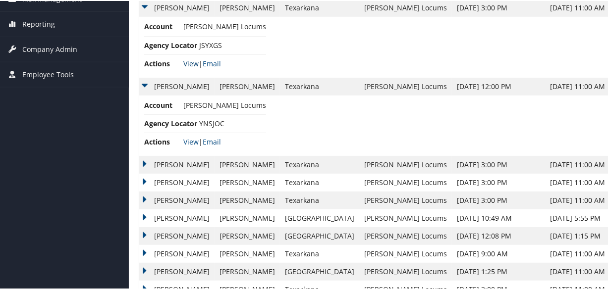
click at [190, 58] on link "View" at bounding box center [190, 62] width 15 height 9
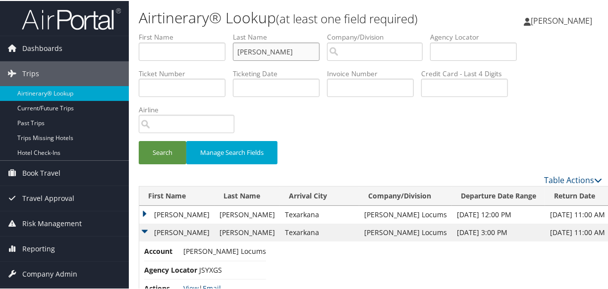
drag, startPoint x: 289, startPoint y: 49, endPoint x: 152, endPoint y: 56, distance: 136.9
click at [152, 31] on ul "First Name Last Name DOWNES Departure City Arrival City Company/Division Airpor…" at bounding box center [370, 31] width 463 height 0
paste input "CULLEN"
click at [139, 140] on button "Search" at bounding box center [163, 151] width 48 height 23
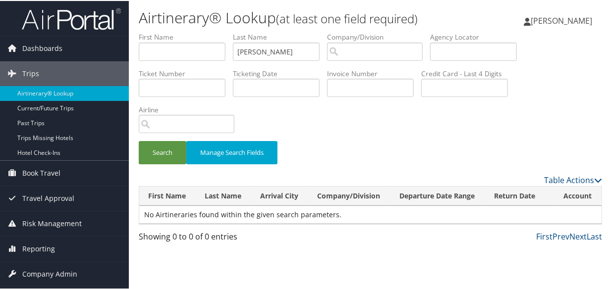
scroll to position [22, 0]
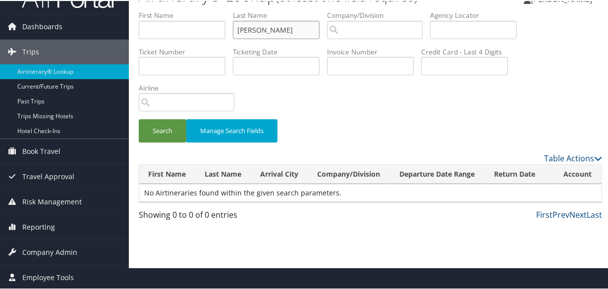
click at [241, 25] on input "CULLEN" at bounding box center [276, 29] width 87 height 18
type input "CULLEN"
click at [139, 118] on button "Search" at bounding box center [163, 129] width 48 height 23
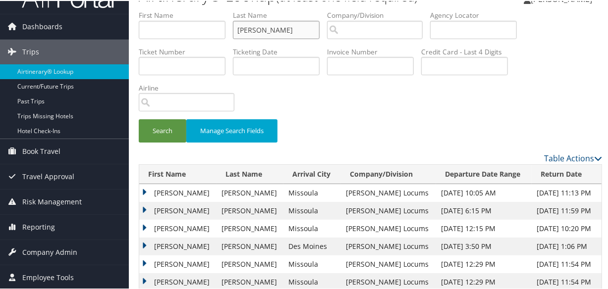
scroll to position [57, 0]
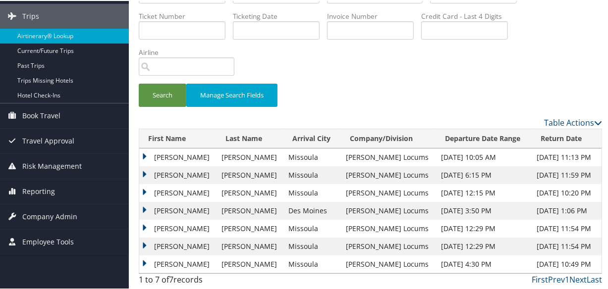
click at [143, 154] on td "Marc" at bounding box center [177, 157] width 77 height 18
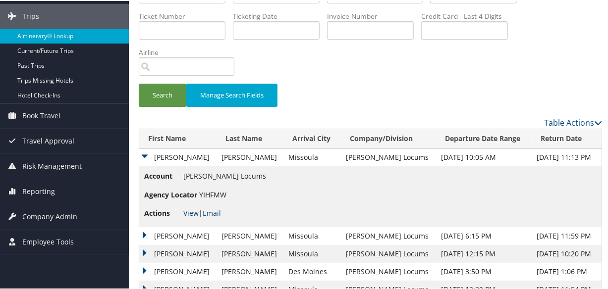
click at [188, 212] on link "View" at bounding box center [190, 212] width 15 height 9
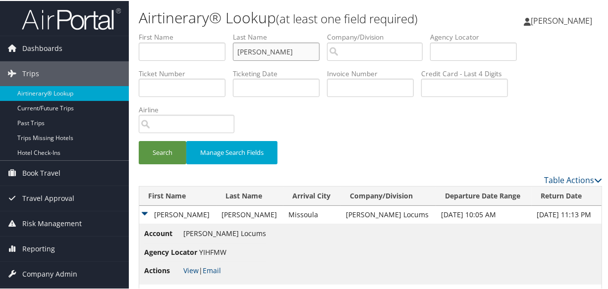
drag, startPoint x: 289, startPoint y: 54, endPoint x: 148, endPoint y: 30, distance: 143.1
click at [150, 31] on ul "First Name Last Name CULLEN Departure City Arrival City Company/Division Airpor…" at bounding box center [370, 31] width 463 height 0
paste input "COOK"
type input "COOK"
click at [139, 140] on button "Search" at bounding box center [163, 151] width 48 height 23
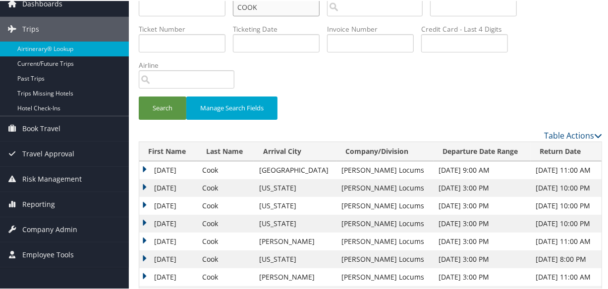
scroll to position [129, 0]
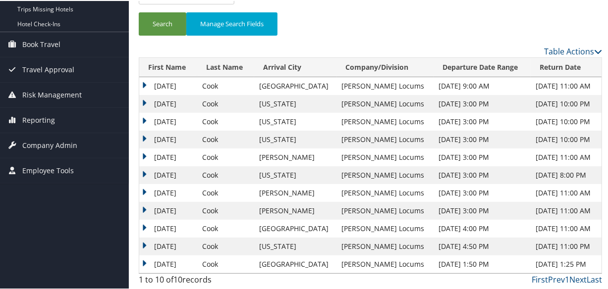
click at [143, 154] on td "Tuesday" at bounding box center [168, 157] width 58 height 18
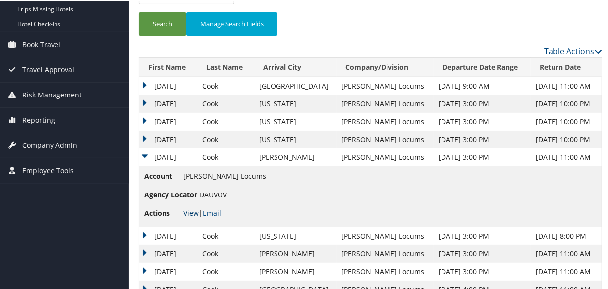
click at [190, 214] on link "View" at bounding box center [190, 212] width 15 height 9
click at [144, 134] on td "Tuesday" at bounding box center [168, 139] width 58 height 18
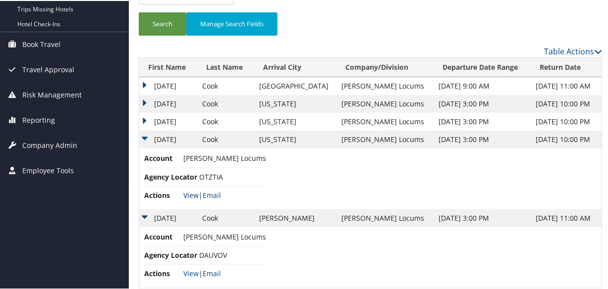
click at [187, 193] on link "View" at bounding box center [190, 194] width 15 height 9
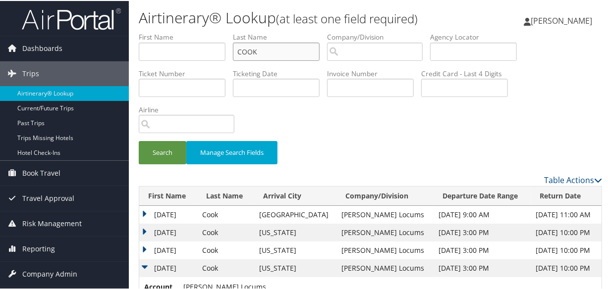
drag, startPoint x: 282, startPoint y: 53, endPoint x: 138, endPoint y: 40, distance: 144.8
click at [139, 31] on ul "First Name Last Name COOK Departure City Arrival City Company/Division Airport/…" at bounding box center [370, 31] width 463 height 0
paste input "CARLSON"
type input "CARLSON"
click at [139, 140] on button "Search" at bounding box center [163, 151] width 48 height 23
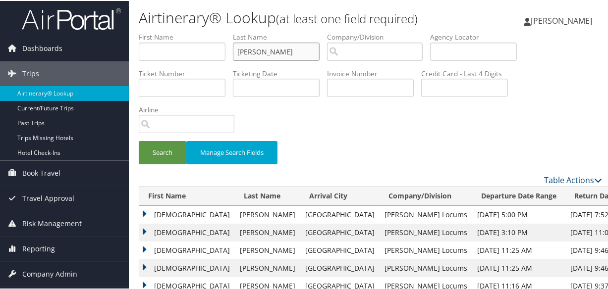
scroll to position [90, 0]
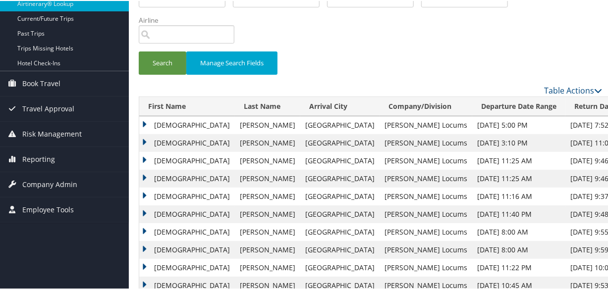
click at [144, 139] on td "Christian" at bounding box center [187, 142] width 96 height 18
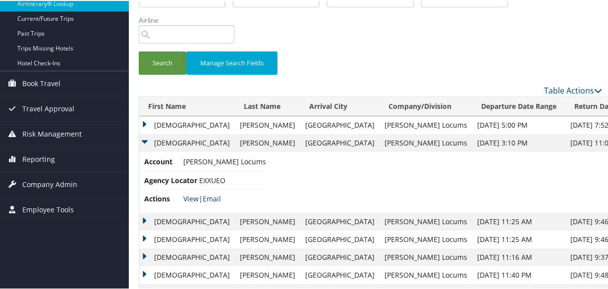
click at [190, 198] on link "View" at bounding box center [190, 197] width 15 height 9
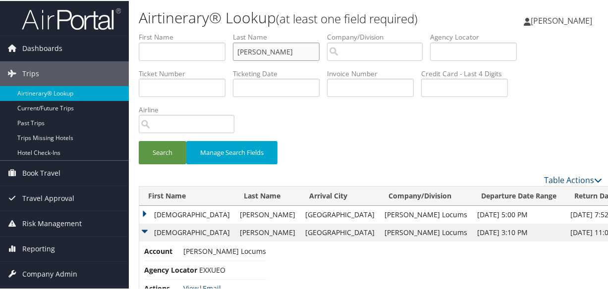
drag, startPoint x: 288, startPoint y: 50, endPoint x: 138, endPoint y: 60, distance: 150.4
click at [139, 60] on form "First Name Last Name CARLSON Departure City Arrival City Company/Division Airpo…" at bounding box center [370, 102] width 463 height 142
type input "COOK"
click at [139, 140] on button "Search" at bounding box center [163, 151] width 48 height 23
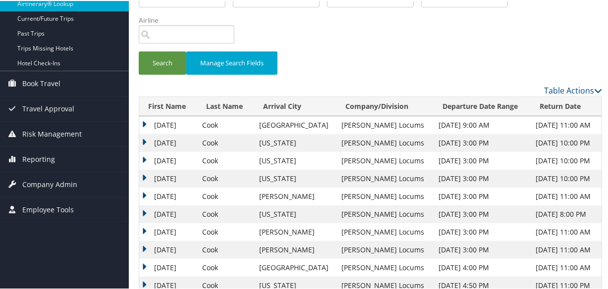
scroll to position [129, 0]
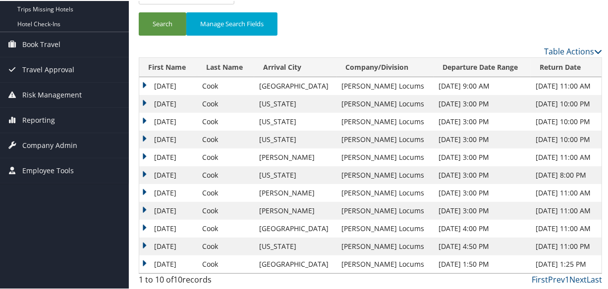
click at [144, 156] on td "Tuesday" at bounding box center [168, 157] width 58 height 18
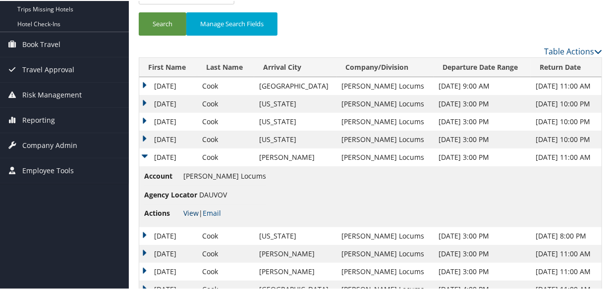
click at [190, 211] on link "View" at bounding box center [190, 212] width 15 height 9
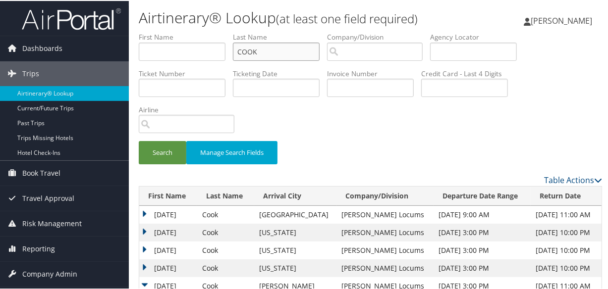
drag, startPoint x: 286, startPoint y: 48, endPoint x: 183, endPoint y: 56, distance: 102.9
click at [183, 31] on ul "First Name Last Name COOK Departure City Arrival City Company/Division Airport/…" at bounding box center [370, 31] width 463 height 0
paste input "BOCHENT"
click at [139, 140] on button "Search" at bounding box center [163, 151] width 48 height 23
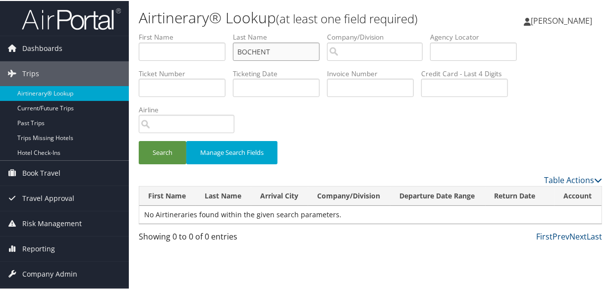
click at [241, 50] on input "BOCHENT" at bounding box center [276, 51] width 87 height 18
type input "BOCHENT"
click at [139, 140] on button "Search" at bounding box center [163, 151] width 48 height 23
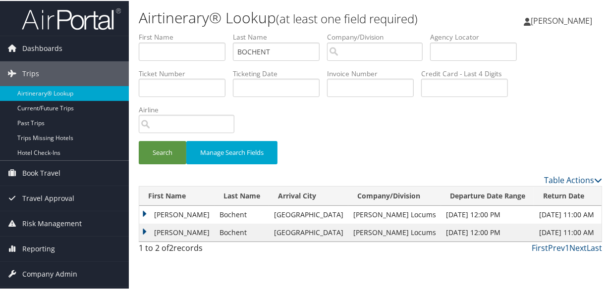
click at [144, 210] on td "Raphael" at bounding box center [176, 214] width 75 height 18
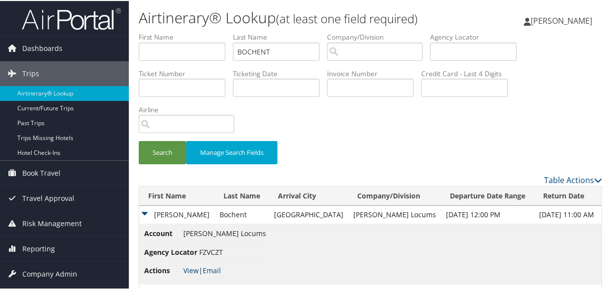
click at [184, 268] on link "View" at bounding box center [190, 269] width 15 height 9
drag, startPoint x: 287, startPoint y: 48, endPoint x: 83, endPoint y: 30, distance: 204.8
click at [83, 30] on div "Dashboards AirPortal 360™ (Manager) My Travel Dashboard Trips Airtinerary® Look…" at bounding box center [306, 159] width 612 height 319
paste input "STRINGHAM"
click at [139, 140] on button "Search" at bounding box center [163, 151] width 48 height 23
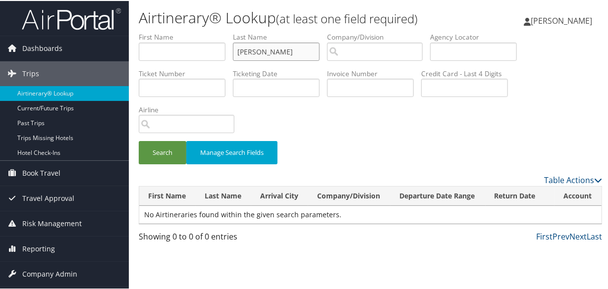
click at [241, 48] on input "STRINGHAM" at bounding box center [276, 51] width 87 height 18
type input "STRINGHAM"
click at [139, 140] on button "Search" at bounding box center [163, 151] width 48 height 23
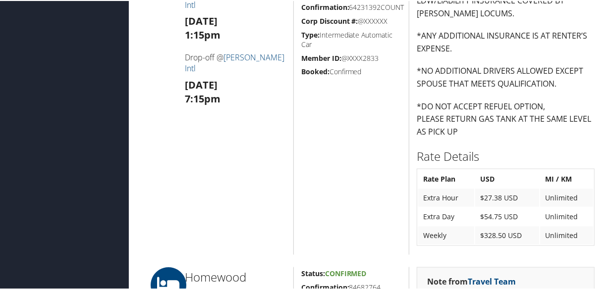
scroll to position [1015, 0]
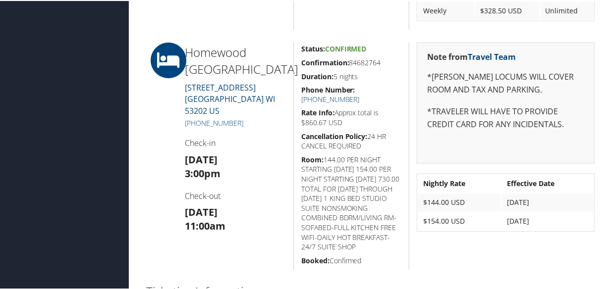
click at [360, 94] on link "[PHONE_NUMBER]" at bounding box center [330, 98] width 58 height 9
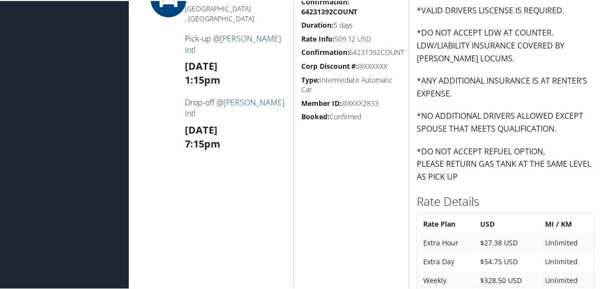
scroll to position [971, 0]
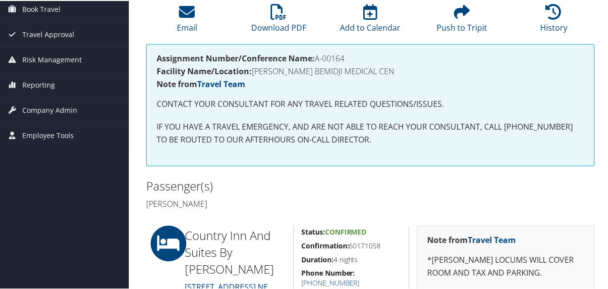
scroll to position [270, 0]
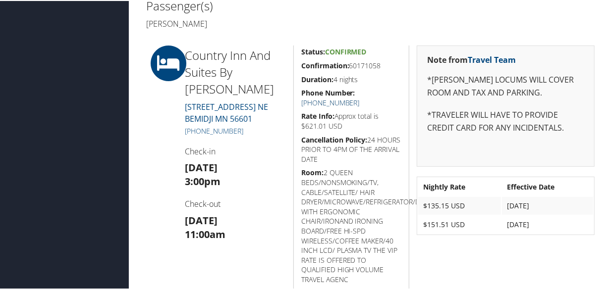
click at [360, 97] on link "[PHONE_NUMBER]" at bounding box center [330, 101] width 58 height 9
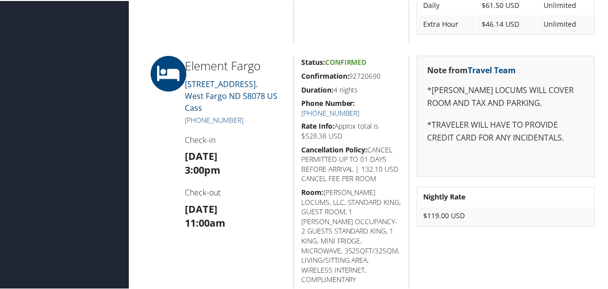
scroll to position [948, 0]
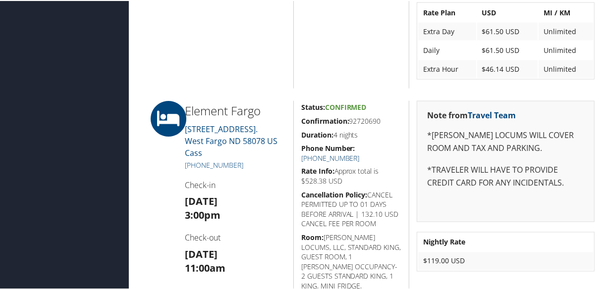
click at [360, 153] on link "[PHONE_NUMBER]" at bounding box center [330, 157] width 58 height 9
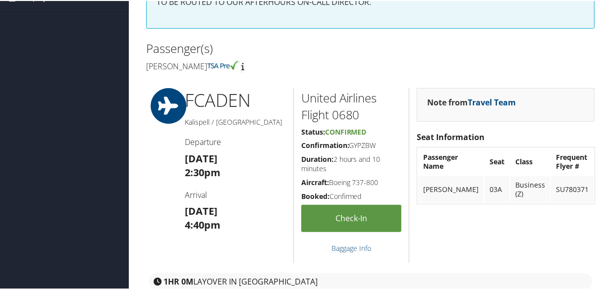
scroll to position [0, 0]
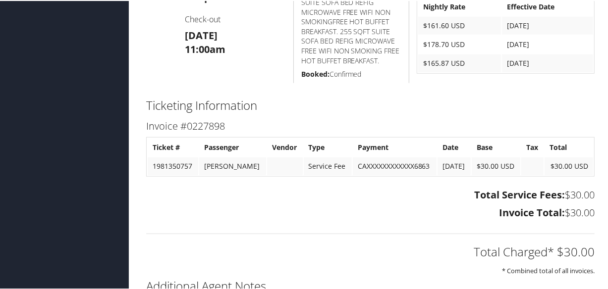
scroll to position [270, 0]
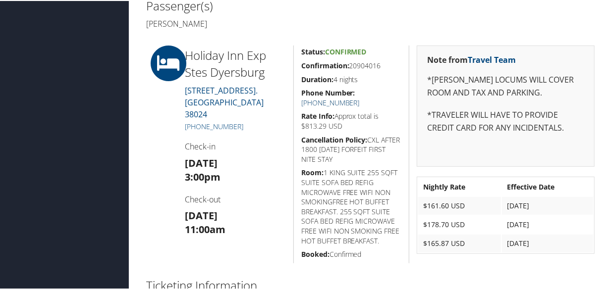
click at [360, 97] on link "[PHONE_NUMBER]" at bounding box center [330, 101] width 58 height 9
click at [246, 159] on h3 "[DATE] 3:00pm" at bounding box center [235, 170] width 101 height 28
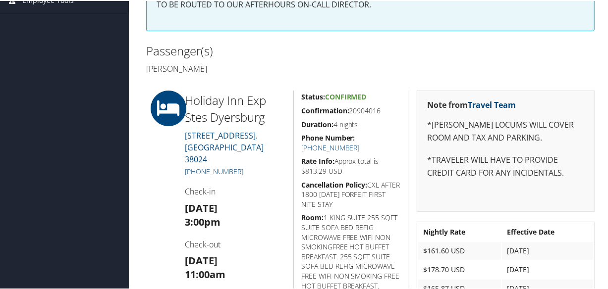
scroll to position [0, 0]
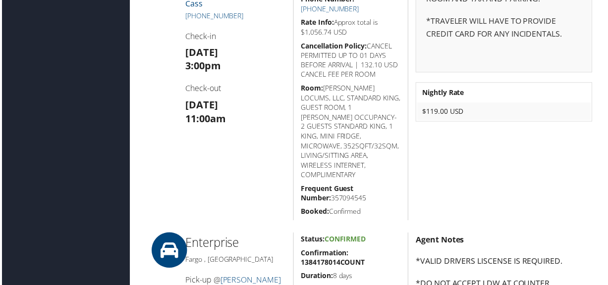
scroll to position [675, 0]
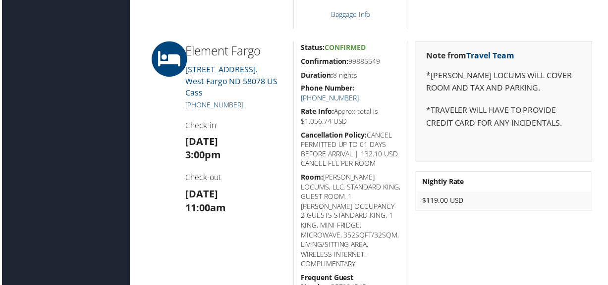
click at [360, 94] on link "(701) 478-5333" at bounding box center [330, 98] width 58 height 9
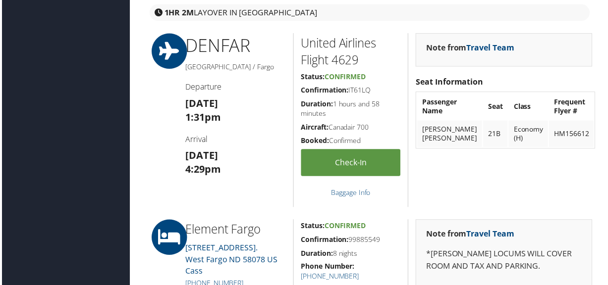
scroll to position [720, 0]
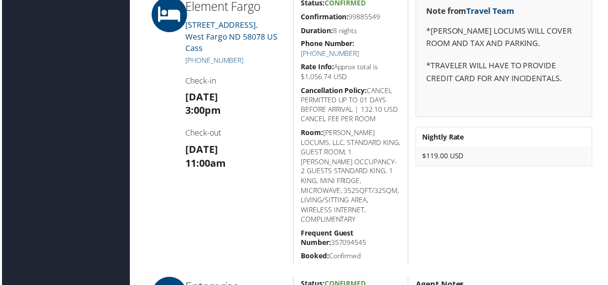
click at [248, 156] on h3 "Fri 12 Sep 11:00am" at bounding box center [235, 158] width 101 height 28
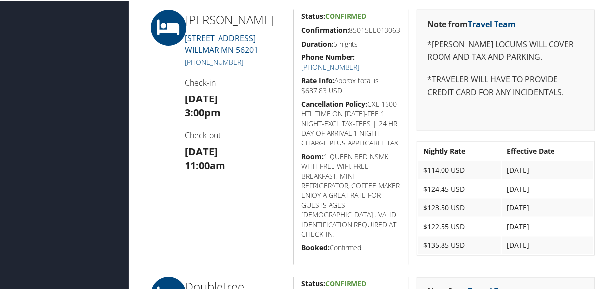
scroll to position [779, 0]
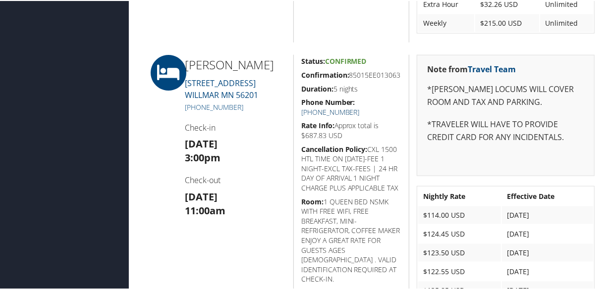
click at [360, 108] on link "(320) 231-1962" at bounding box center [330, 110] width 58 height 9
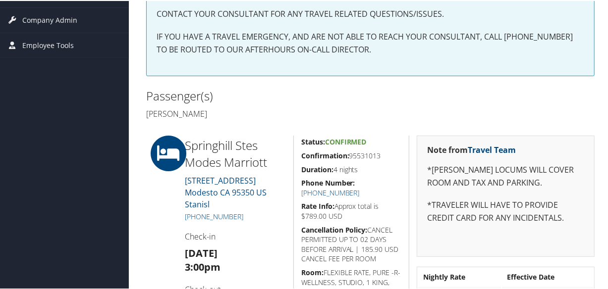
scroll to position [225, 0]
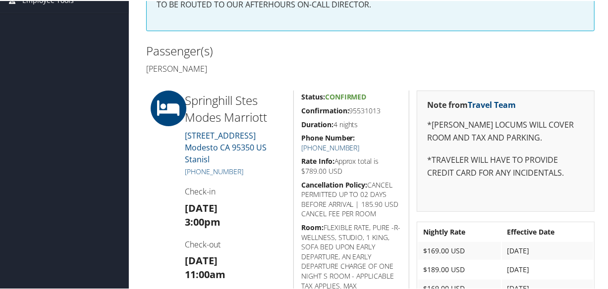
click at [360, 142] on link "[PHONE_NUMBER]" at bounding box center [330, 146] width 58 height 9
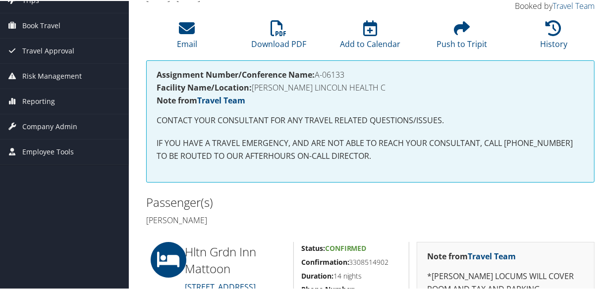
scroll to position [208, 0]
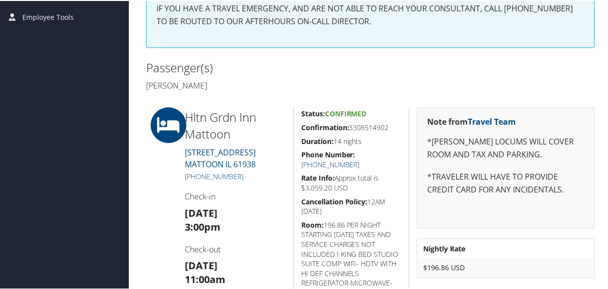
click at [360, 159] on link "[PHONE_NUMBER]" at bounding box center [330, 163] width 58 height 9
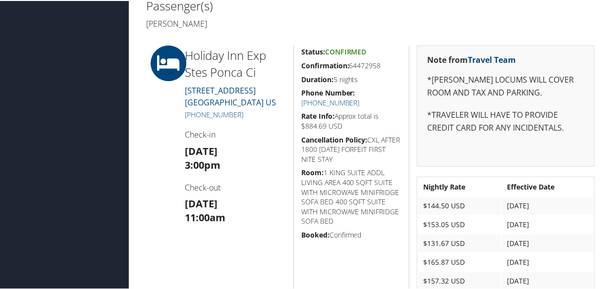
scroll to position [225, 0]
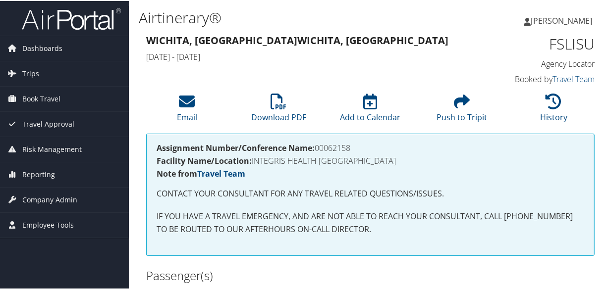
scroll to position [135, 0]
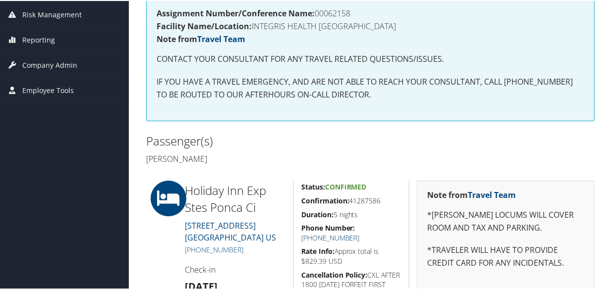
click at [360, 232] on link "+1 (580) 762-3700" at bounding box center [330, 236] width 58 height 9
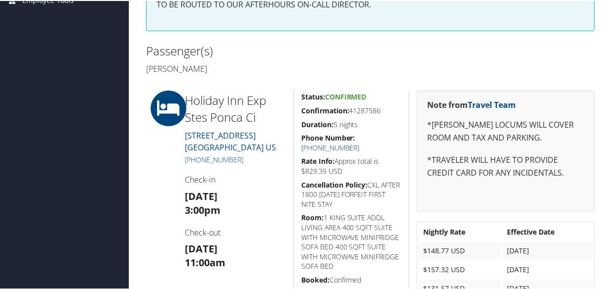
scroll to position [270, 0]
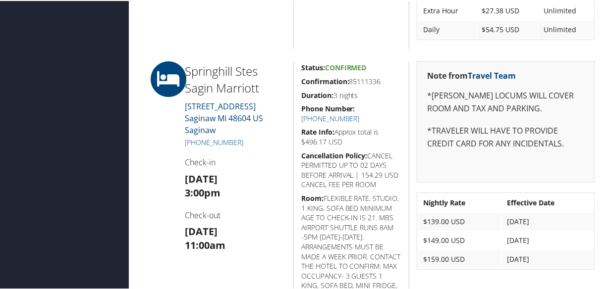
scroll to position [630, 0]
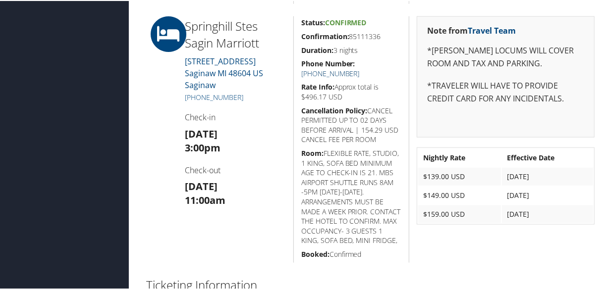
click at [360, 68] on link "+1 (989) 792-2800" at bounding box center [330, 72] width 58 height 9
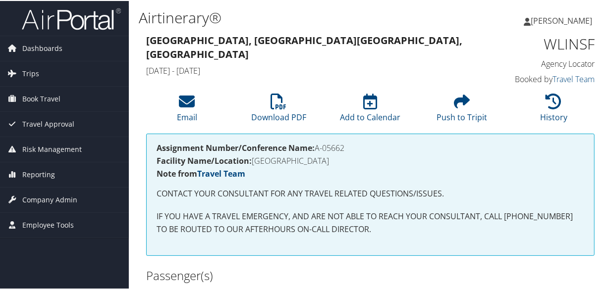
scroll to position [180, 0]
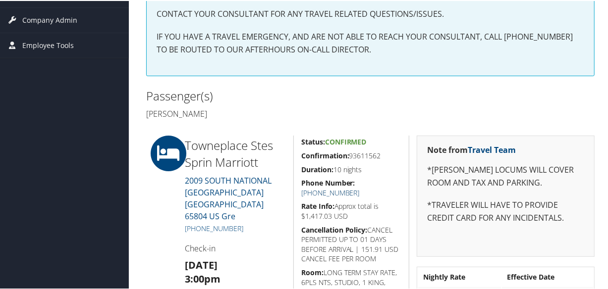
click at [360, 187] on link "[PHONE_NUMBER]" at bounding box center [330, 191] width 58 height 9
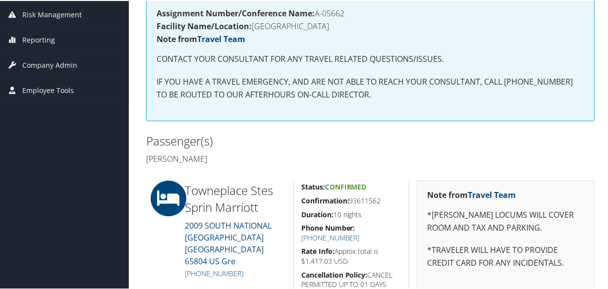
scroll to position [270, 0]
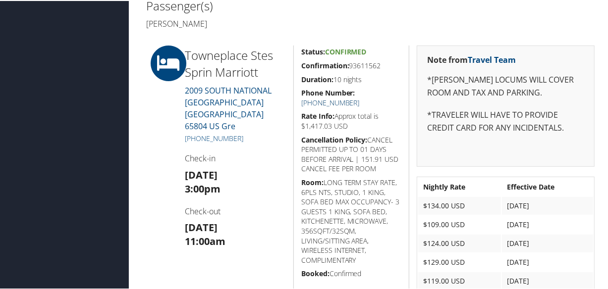
click at [379, 86] on div "Status: Confirmed Confirmation: 93611562 Duration: 10 nights Phone Number: [PHO…" at bounding box center [351, 191] width 116 height 292
click at [360, 97] on link "[PHONE_NUMBER]" at bounding box center [330, 101] width 58 height 9
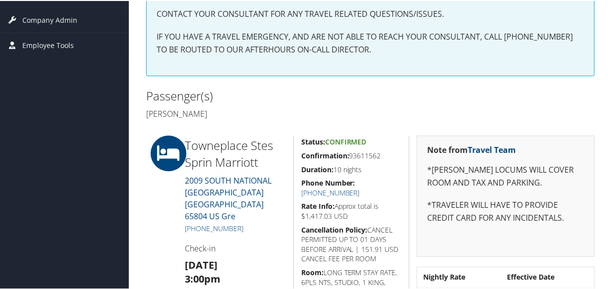
scroll to position [0, 0]
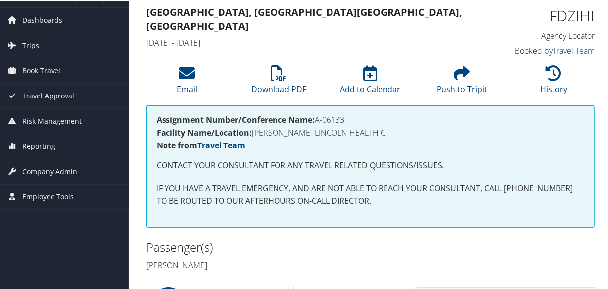
scroll to position [253, 0]
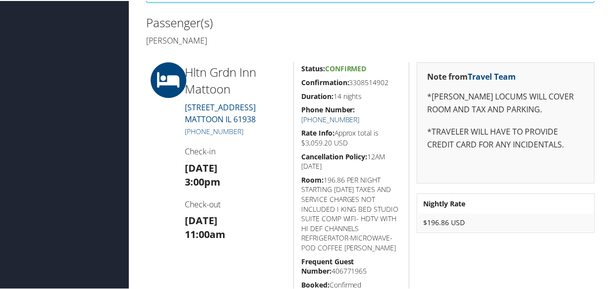
click at [360, 114] on link "[PHONE_NUMBER]" at bounding box center [330, 118] width 58 height 9
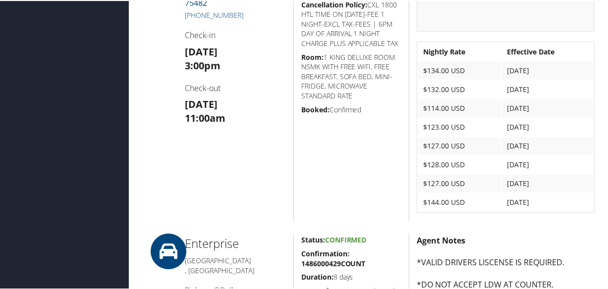
scroll to position [270, 0]
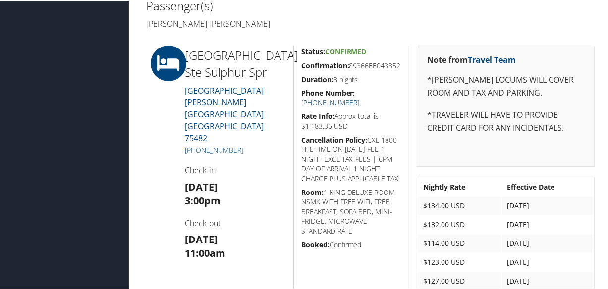
click at [360, 99] on link "+1 (903) 885-8181" at bounding box center [330, 101] width 58 height 9
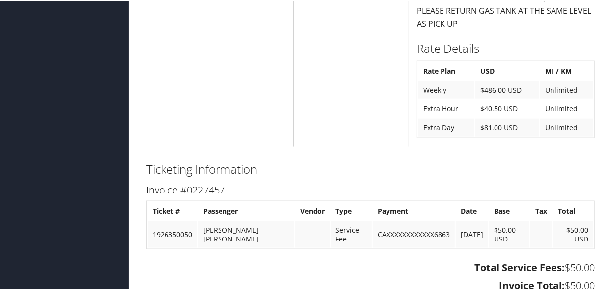
scroll to position [979, 0]
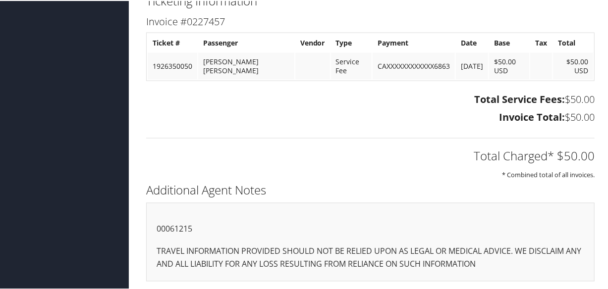
click at [257, 123] on div "Total Service Fees: $50.00 Invoice Total: $50.00" at bounding box center [370, 108] width 463 height 37
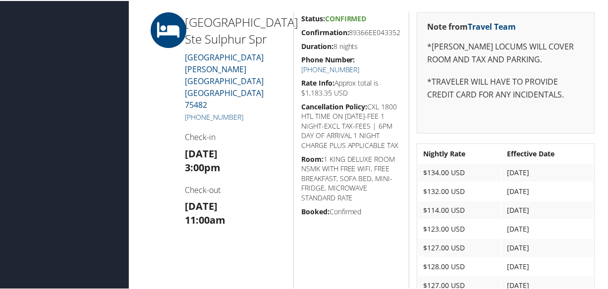
scroll to position [258, 0]
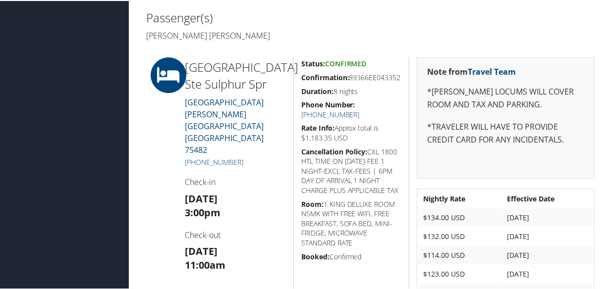
click at [360, 111] on link "+1 (903) 885-8181" at bounding box center [330, 113] width 58 height 9
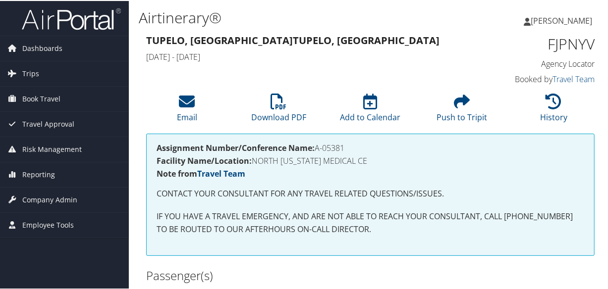
scroll to position [270, 0]
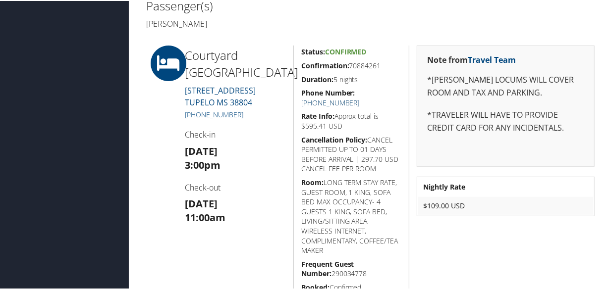
click at [360, 97] on link "+1 (662) 841-9960" at bounding box center [330, 101] width 58 height 9
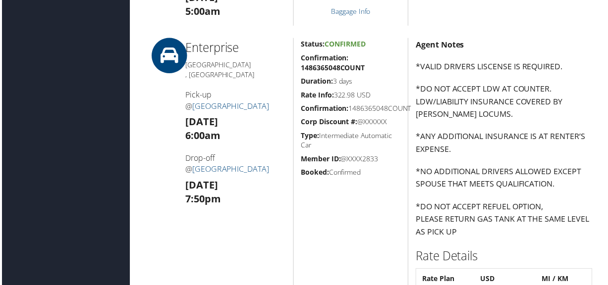
scroll to position [720, 0]
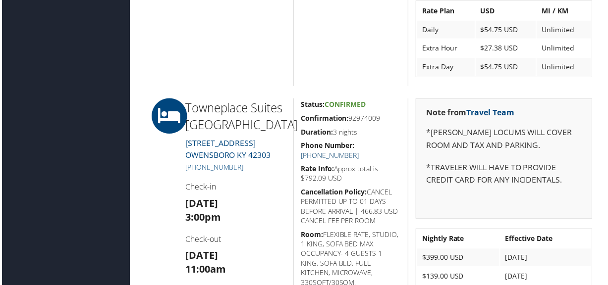
click at [360, 152] on link "[PHONE_NUMBER]" at bounding box center [330, 156] width 58 height 9
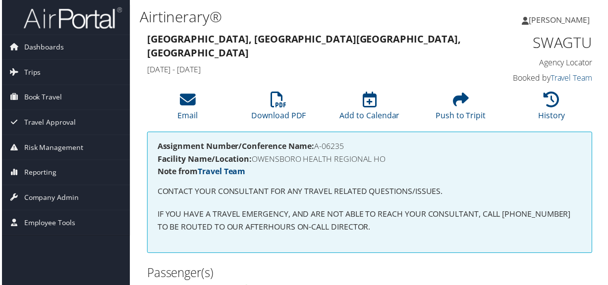
scroll to position [180, 0]
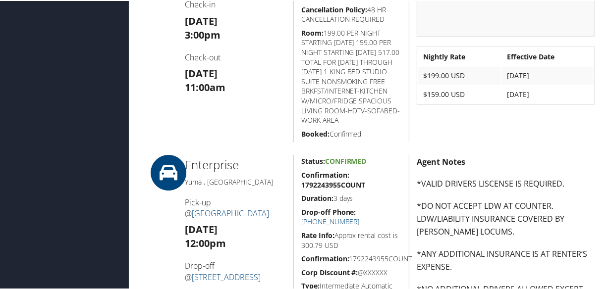
scroll to position [265, 0]
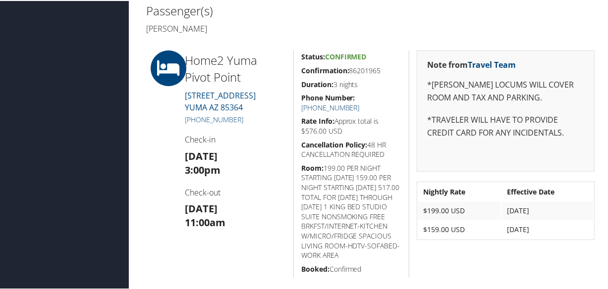
click at [360, 102] on link "+1 (928) 783-0057" at bounding box center [330, 106] width 58 height 9
click at [274, 105] on div "Home2 Yuma Pivot Point 155 NORTH MADISON AVENUE YUMA AZ 85364 +1 (928) 783-0057…" at bounding box center [235, 163] width 116 height 227
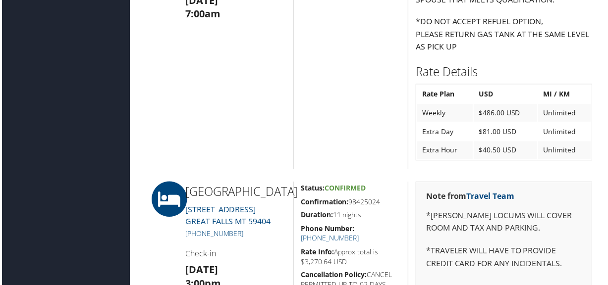
scroll to position [972, 0]
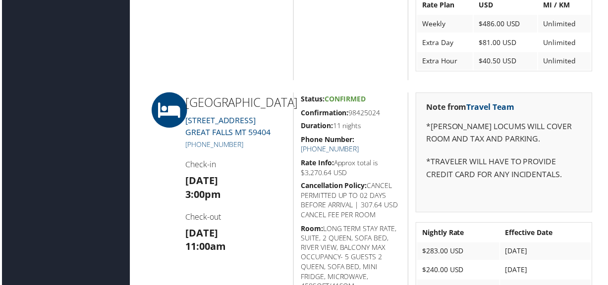
click at [360, 145] on link "+1 (406) 952-4444" at bounding box center [330, 149] width 58 height 9
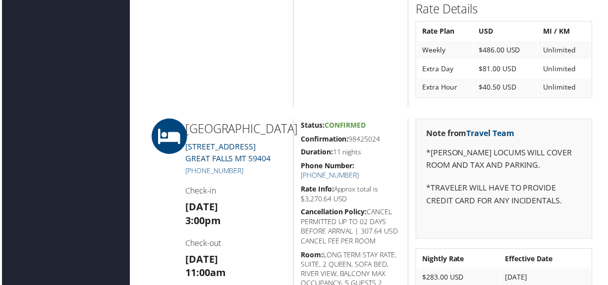
scroll to position [991, 0]
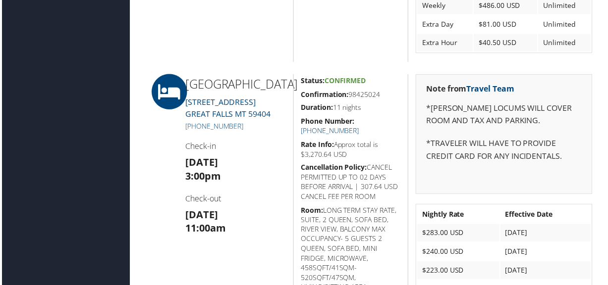
click at [360, 127] on link "[PHONE_NUMBER]" at bounding box center [330, 131] width 58 height 9
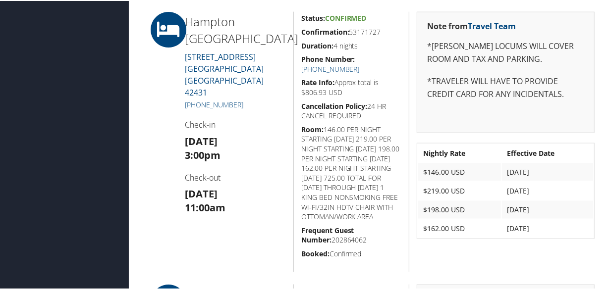
scroll to position [660, 0]
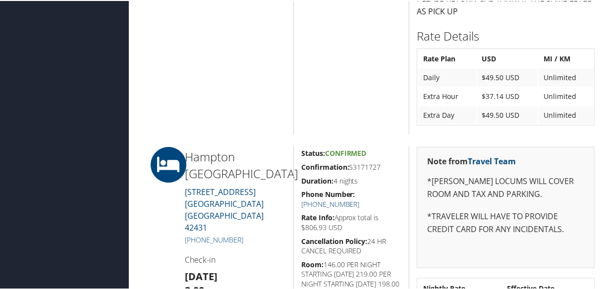
drag, startPoint x: 387, startPoint y: 193, endPoint x: 402, endPoint y: 184, distance: 17.3
click at [360, 199] on link "[PHONE_NUMBER]" at bounding box center [330, 203] width 58 height 9
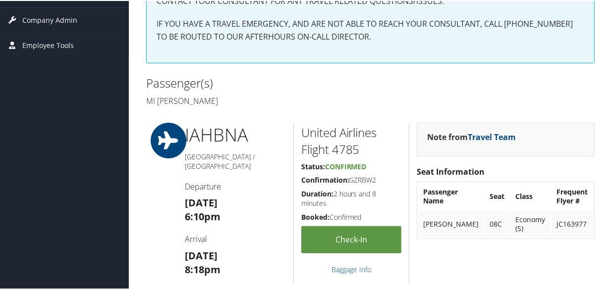
scroll to position [135, 0]
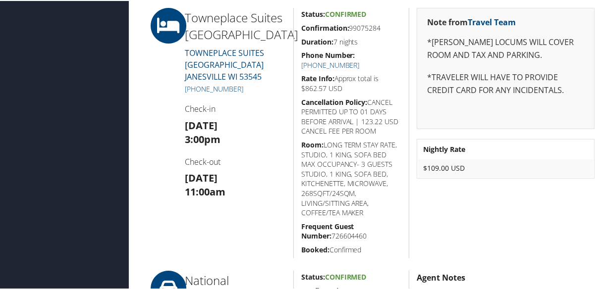
scroll to position [405, 0]
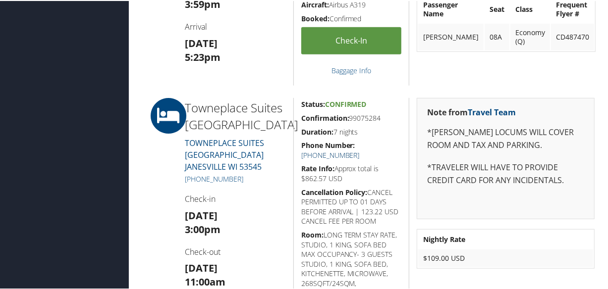
click at [360, 150] on link "[PHONE_NUMBER]" at bounding box center [330, 154] width 58 height 9
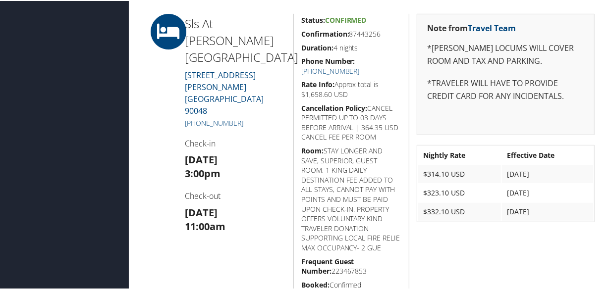
scroll to position [121, 0]
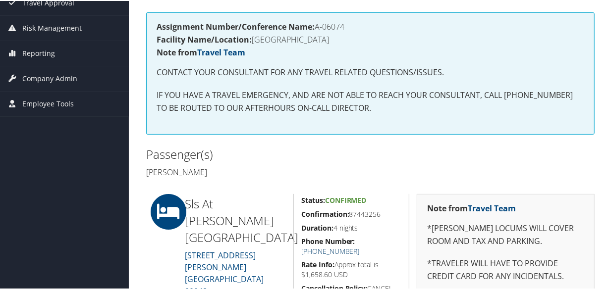
click at [360, 246] on link "+1 (310) 247-0400" at bounding box center [330, 250] width 58 height 9
click at [237, 161] on div "Passenger(s) Patrick Kelledy" at bounding box center [255, 162] width 232 height 37
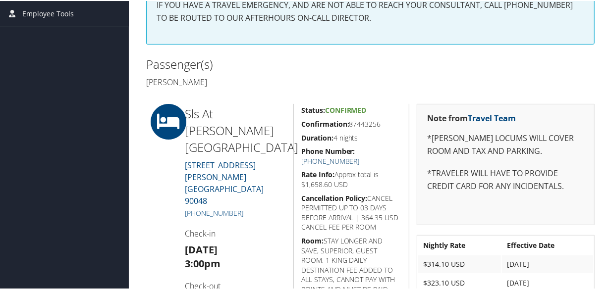
click at [360, 156] on link "+1 (310) 247-0400" at bounding box center [330, 160] width 58 height 9
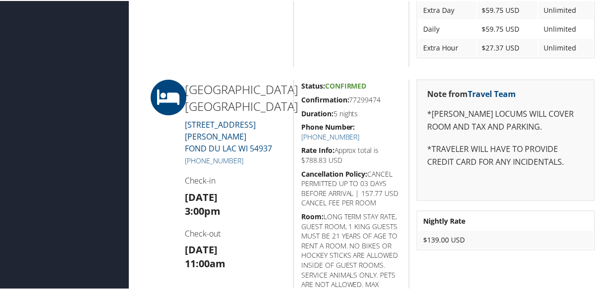
scroll to position [786, 0]
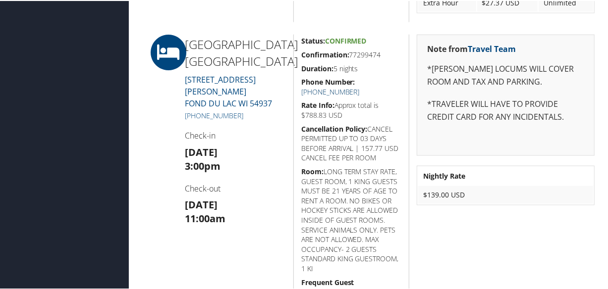
click at [360, 86] on link "[PHONE_NUMBER]" at bounding box center [330, 90] width 58 height 9
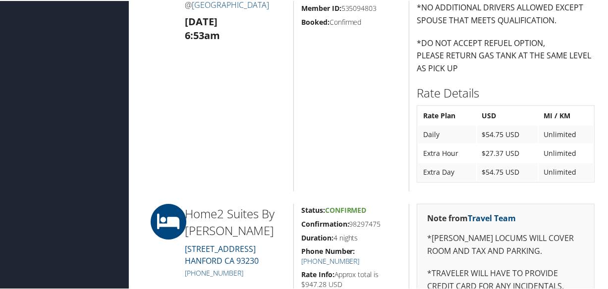
scroll to position [810, 0]
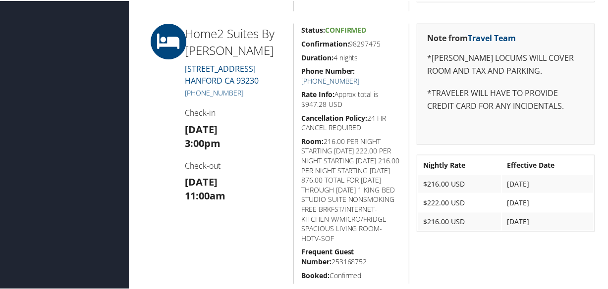
click at [360, 75] on link "+1 (559) 587-9957" at bounding box center [330, 79] width 58 height 9
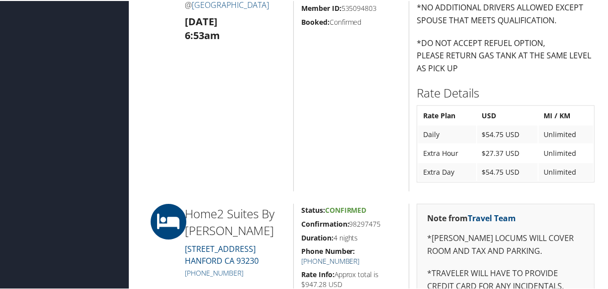
scroll to position [765, 0]
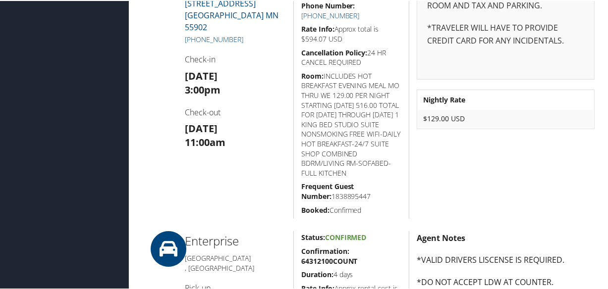
scroll to position [410, 0]
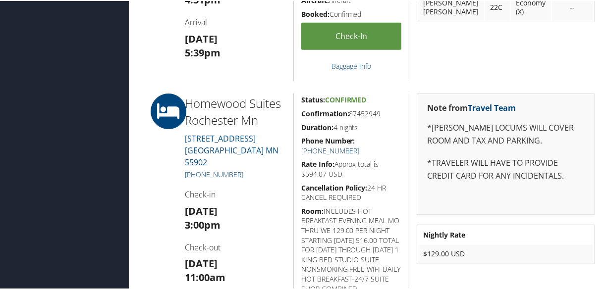
click at [360, 145] on link "[PHONE_NUMBER]" at bounding box center [330, 149] width 58 height 9
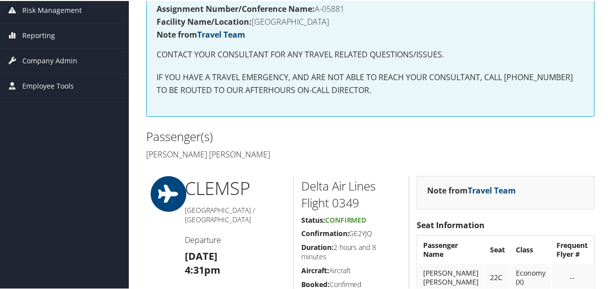
scroll to position [319, 0]
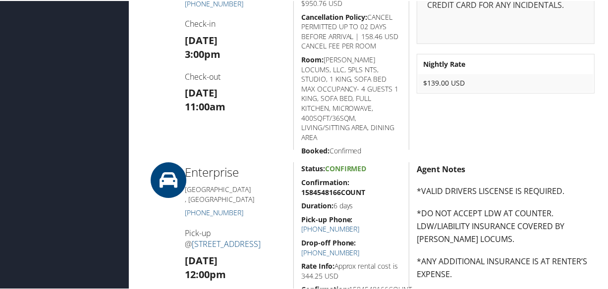
scroll to position [213, 0]
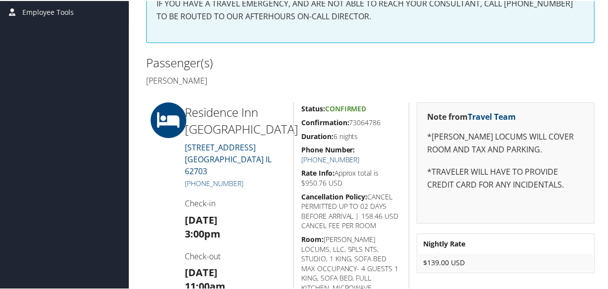
drag, startPoint x: 382, startPoint y: 147, endPoint x: 371, endPoint y: 151, distance: 11.1
click at [360, 154] on link "[PHONE_NUMBER]" at bounding box center [330, 158] width 58 height 9
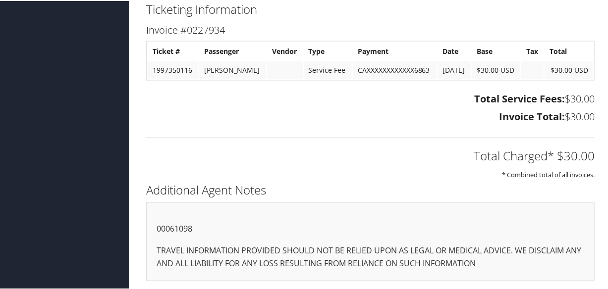
scroll to position [501, 0]
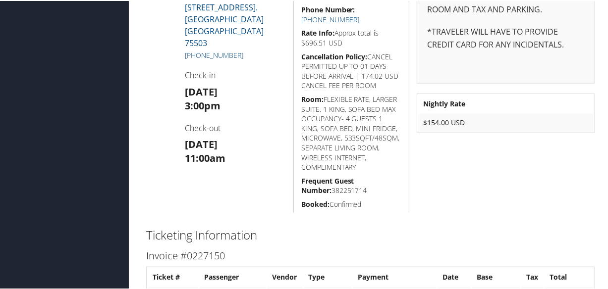
scroll to position [639, 0]
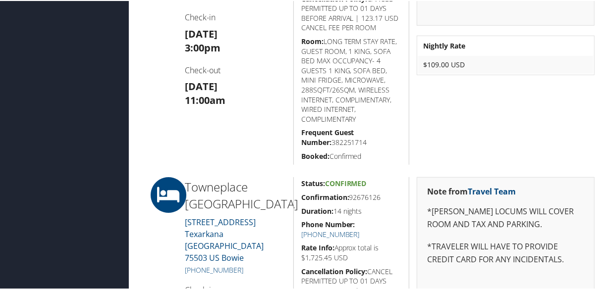
scroll to position [276, 0]
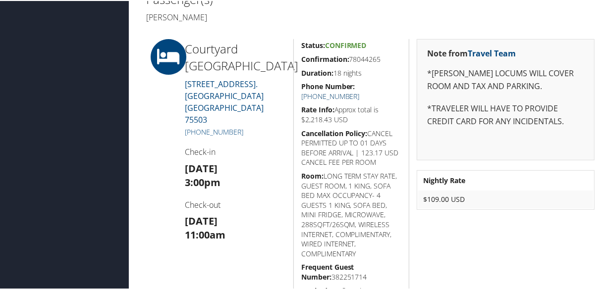
drag, startPoint x: 381, startPoint y: 83, endPoint x: 386, endPoint y: 85, distance: 5.1
click at [360, 91] on link "[PHONE_NUMBER]" at bounding box center [330, 95] width 58 height 9
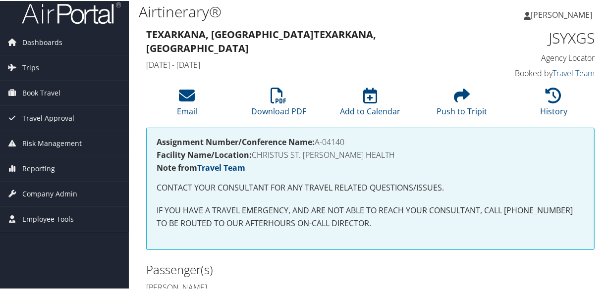
scroll to position [0, 0]
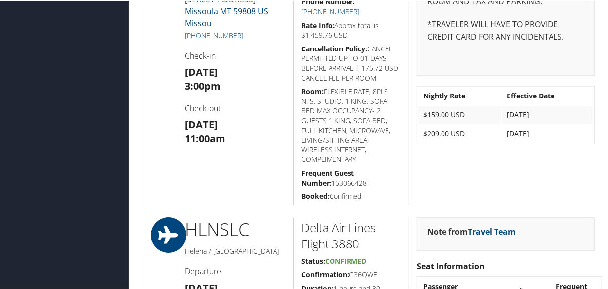
scroll to position [1035, 0]
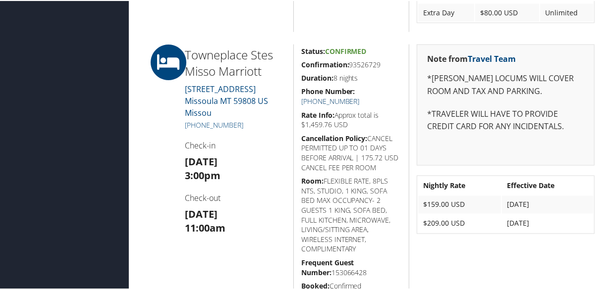
click at [360, 96] on link "+1 (406) 721-6000" at bounding box center [330, 100] width 58 height 9
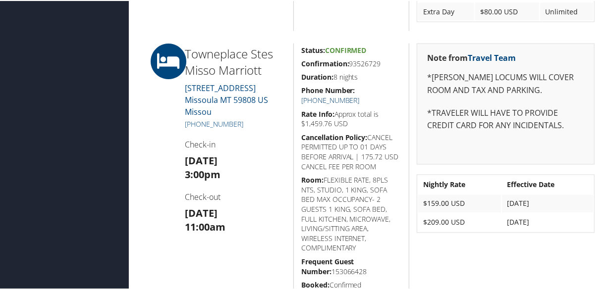
scroll to position [1126, 0]
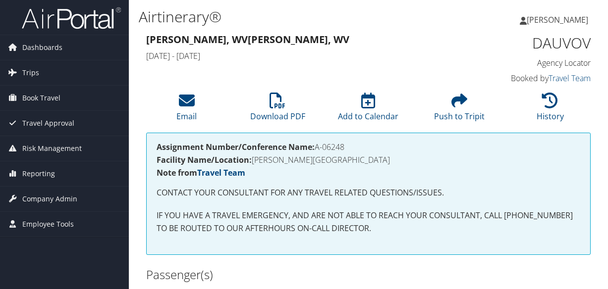
scroll to position [629, 0]
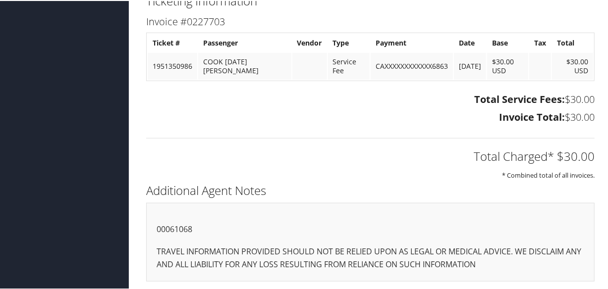
click at [315, 160] on h2 "Total Charged* $30.00" at bounding box center [370, 155] width 448 height 17
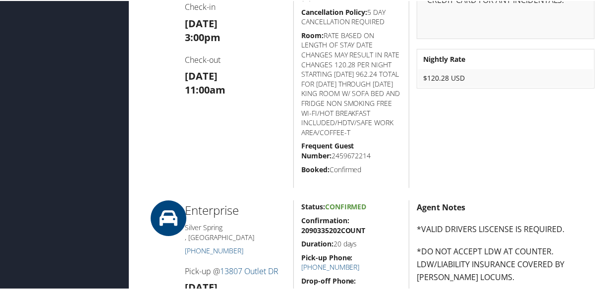
scroll to position [308, 0]
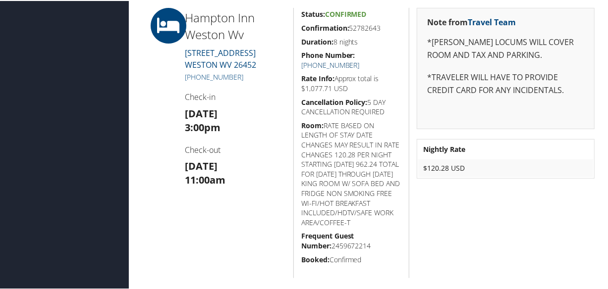
click at [360, 59] on link "[PHONE_NUMBER]" at bounding box center [330, 63] width 58 height 9
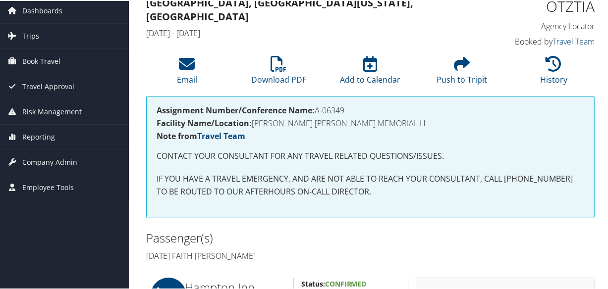
scroll to position [173, 0]
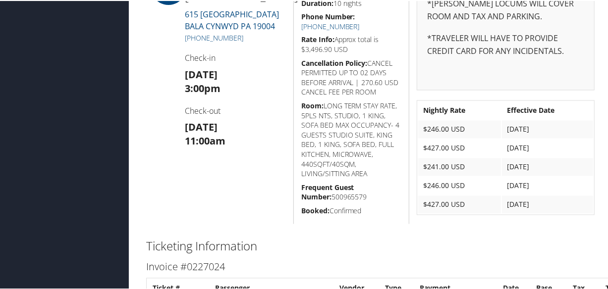
scroll to position [989, 0]
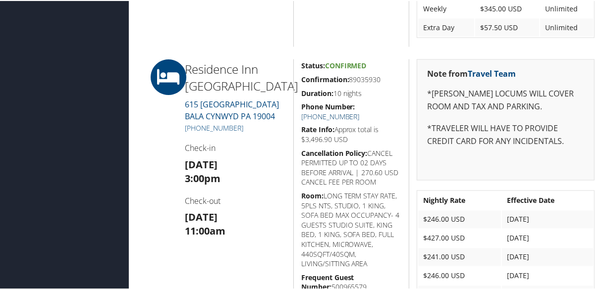
click at [360, 111] on link "[PHONE_NUMBER]" at bounding box center [330, 115] width 58 height 9
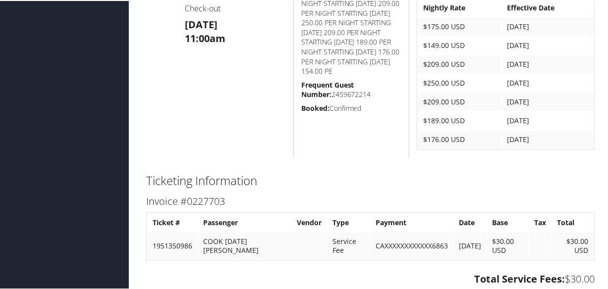
scroll to position [224, 0]
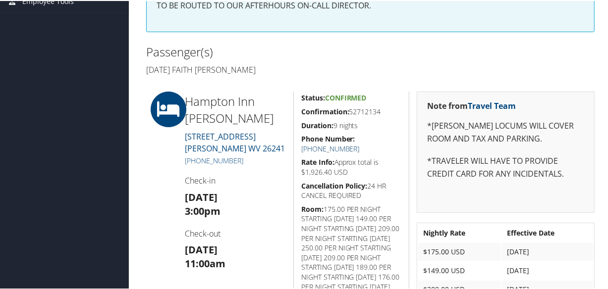
click at [360, 143] on link "+1 (304) 630-7500" at bounding box center [330, 147] width 58 height 9
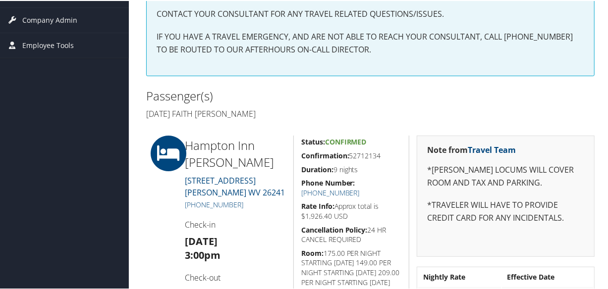
scroll to position [0, 0]
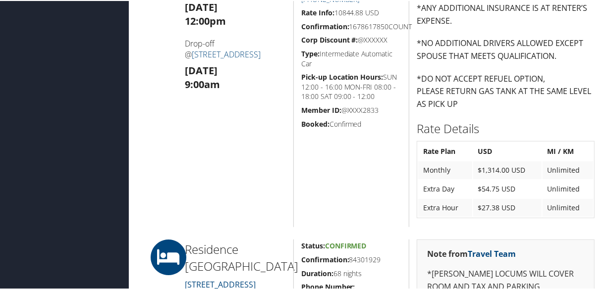
scroll to position [587, 0]
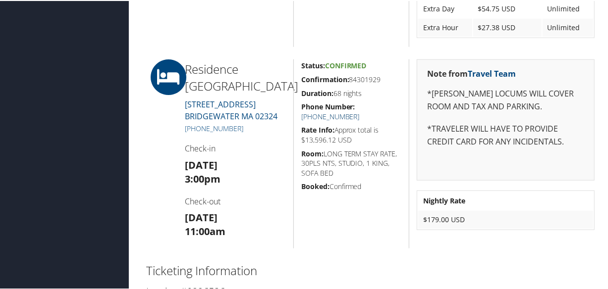
click at [360, 111] on link "[PHONE_NUMBER]" at bounding box center [330, 115] width 58 height 9
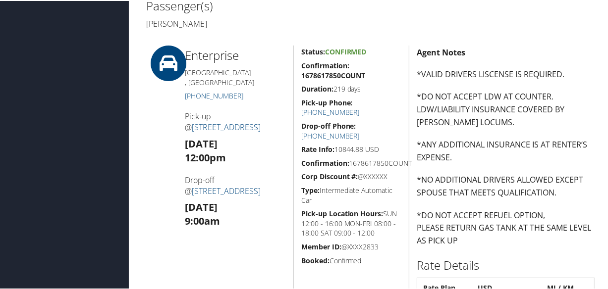
scroll to position [450, 0]
